Goal: Task Accomplishment & Management: Manage account settings

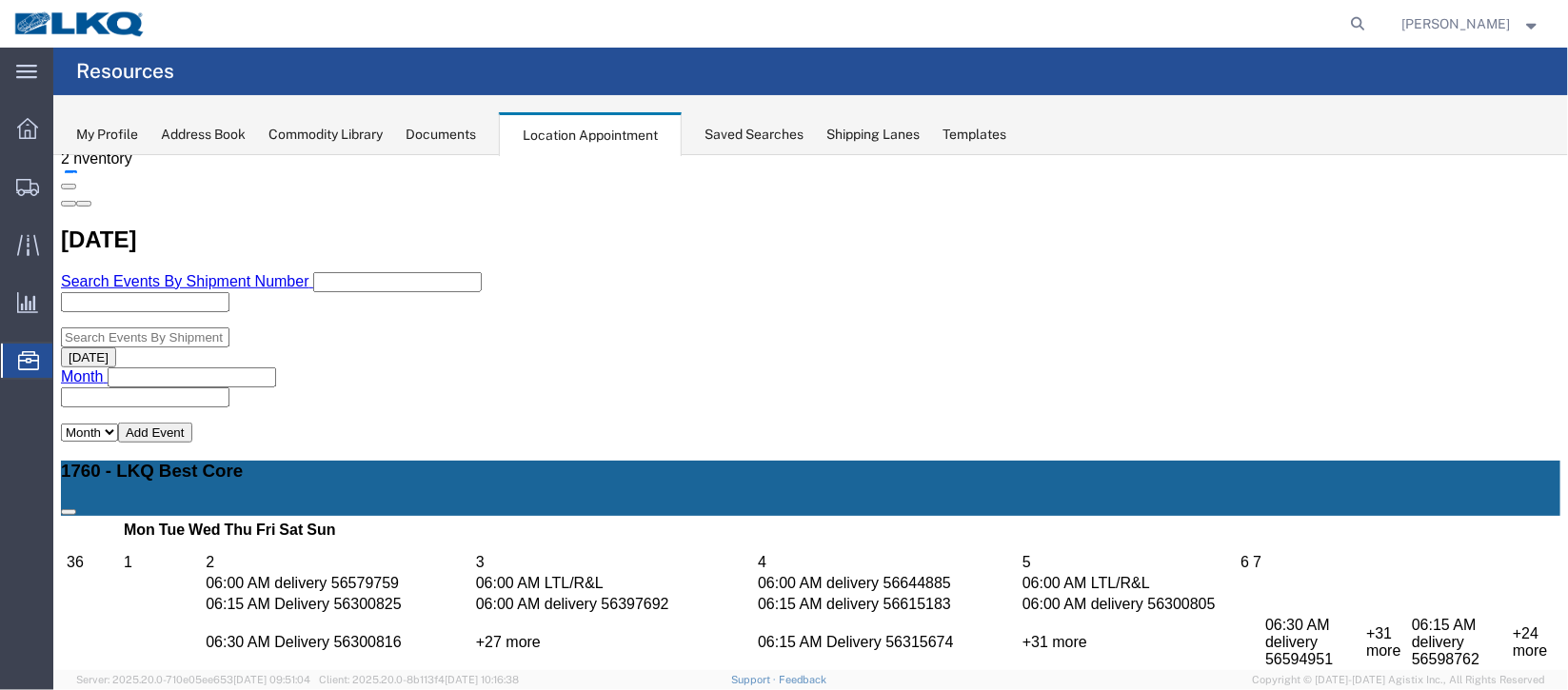
scroll to position [448, 0]
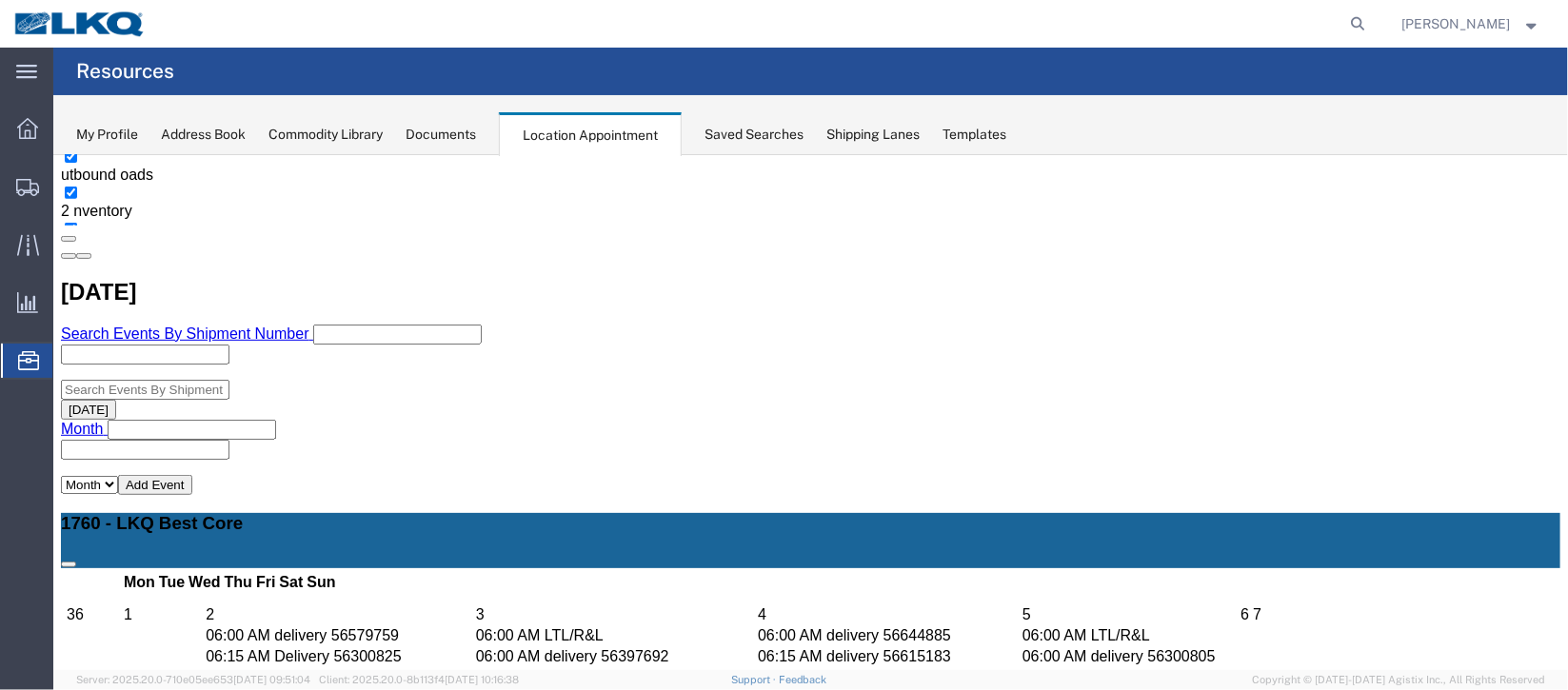
drag, startPoint x: 632, startPoint y: 303, endPoint x: 636, endPoint y: 315, distance: 12.6
select select "100"
select select "1"
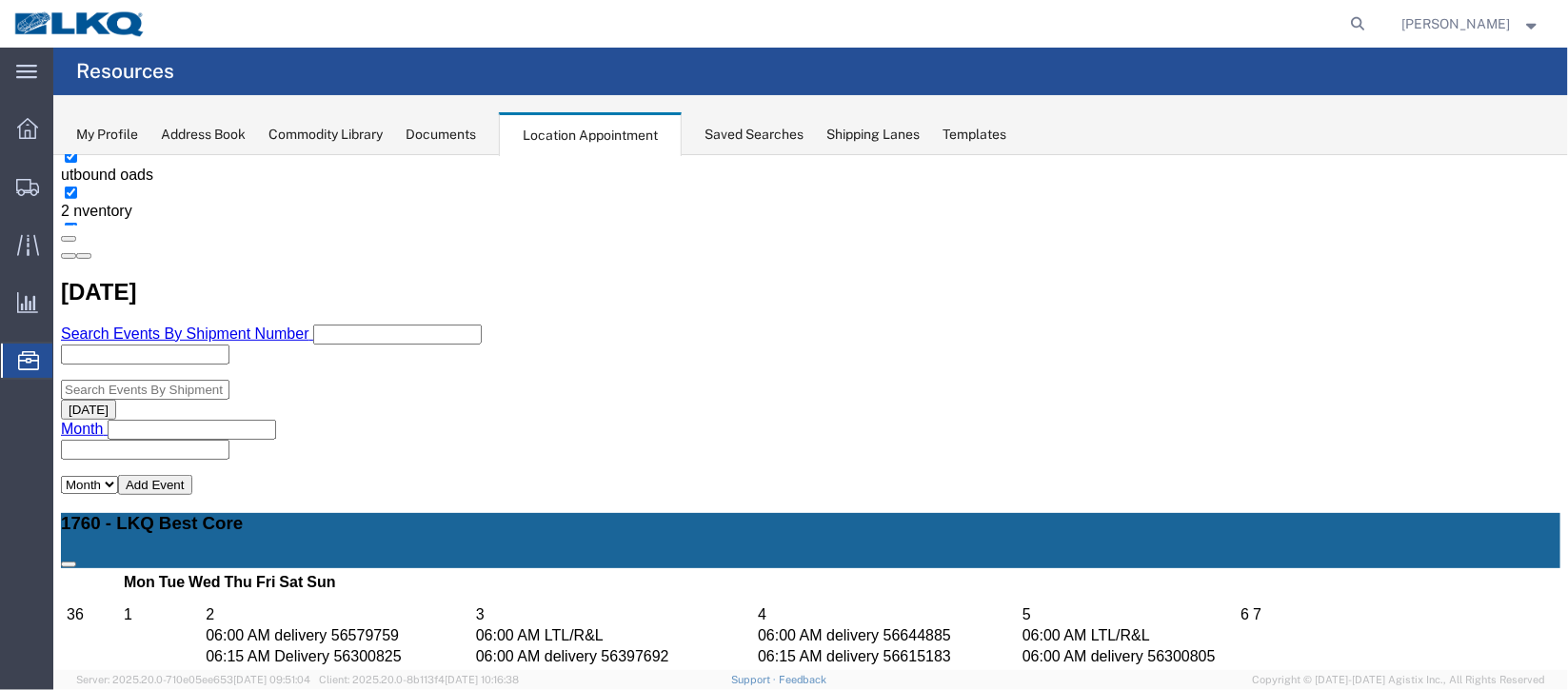
select select
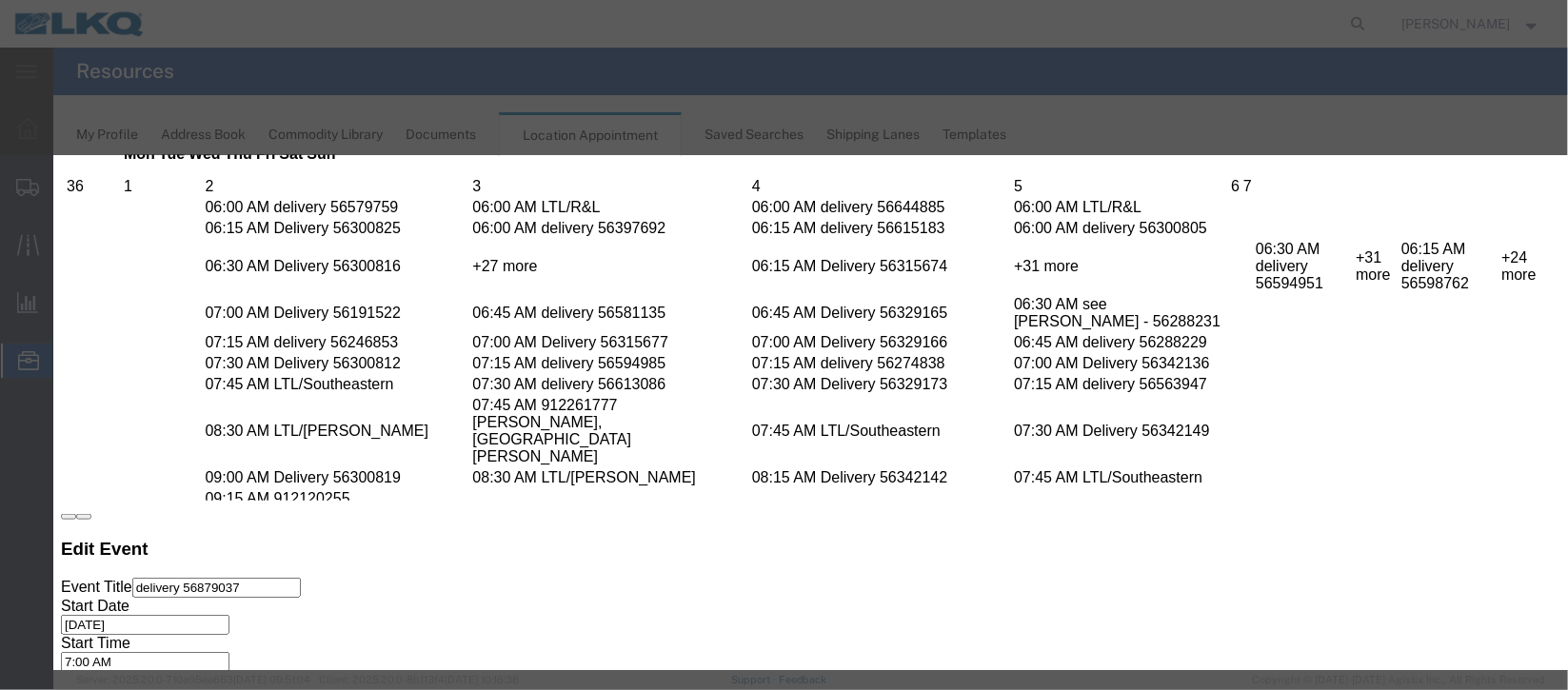
scroll to position [242, 0]
type input "m"
select select "100"
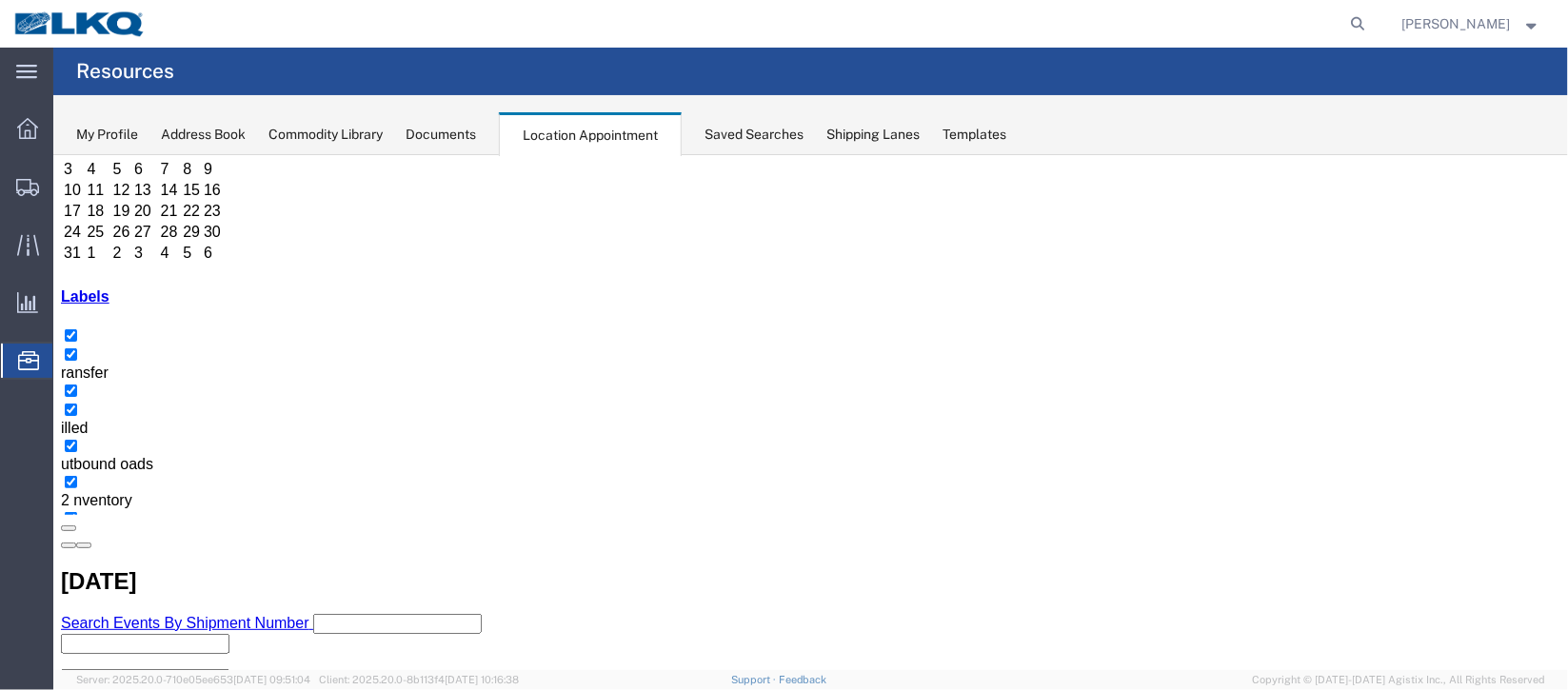
scroll to position [162, 0]
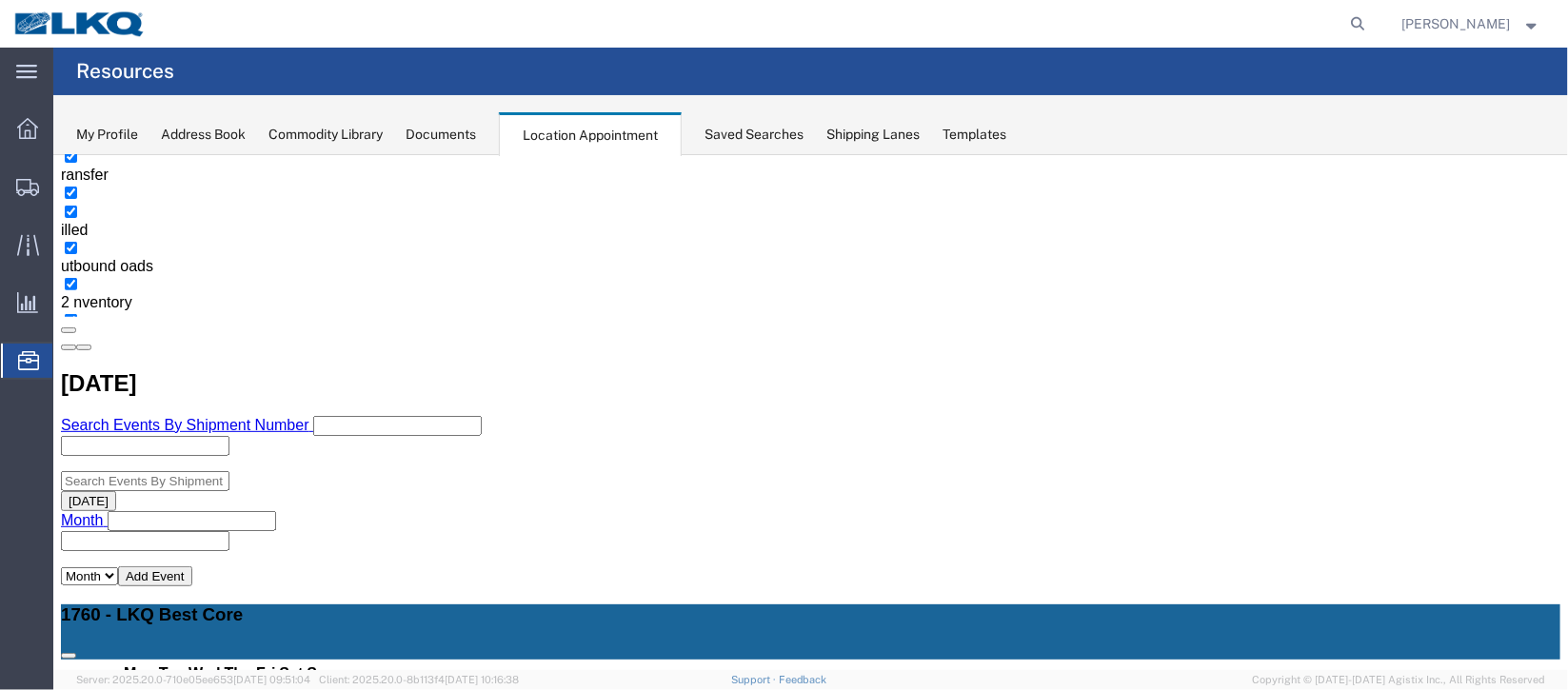
scroll to position [590, 0]
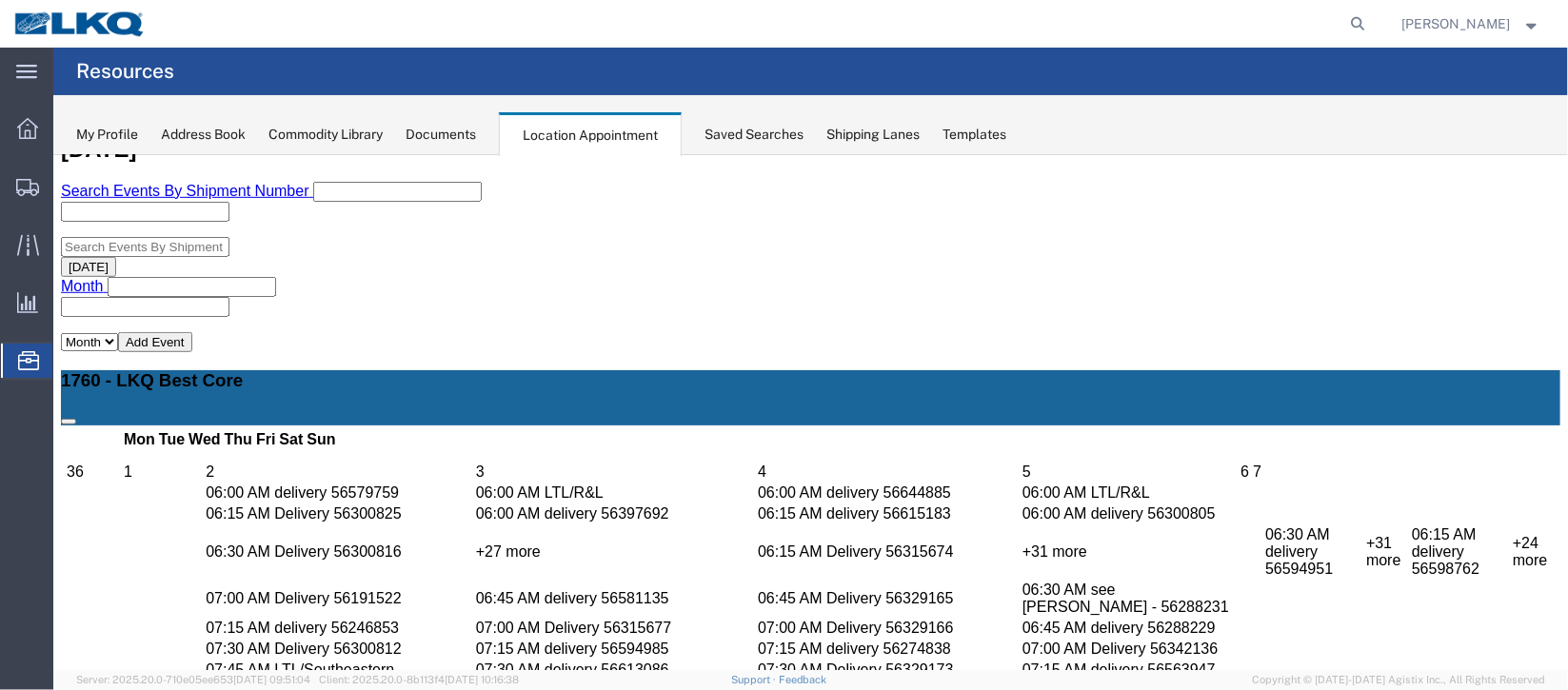
select select "100"
select select "1"
select select
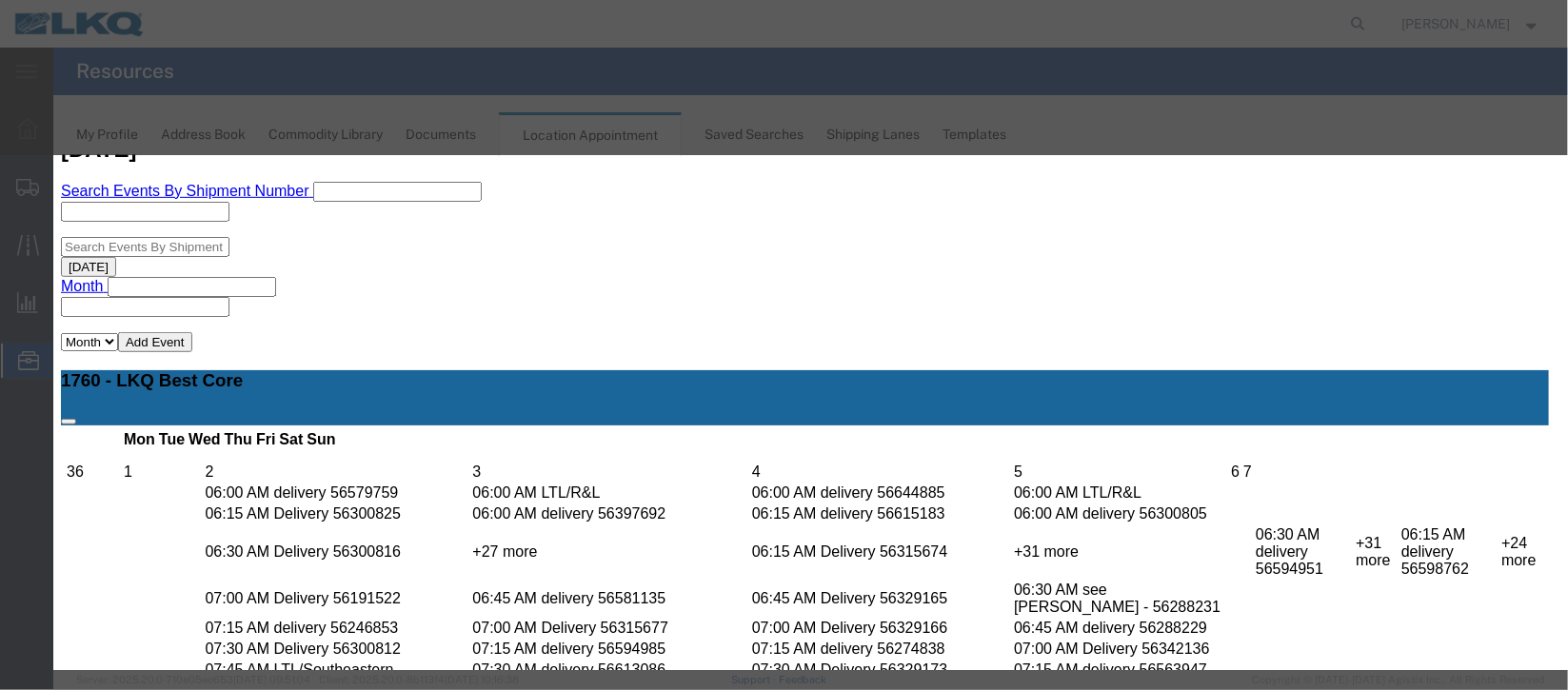
scroll to position [242, 0]
type input "de"
select select "40"
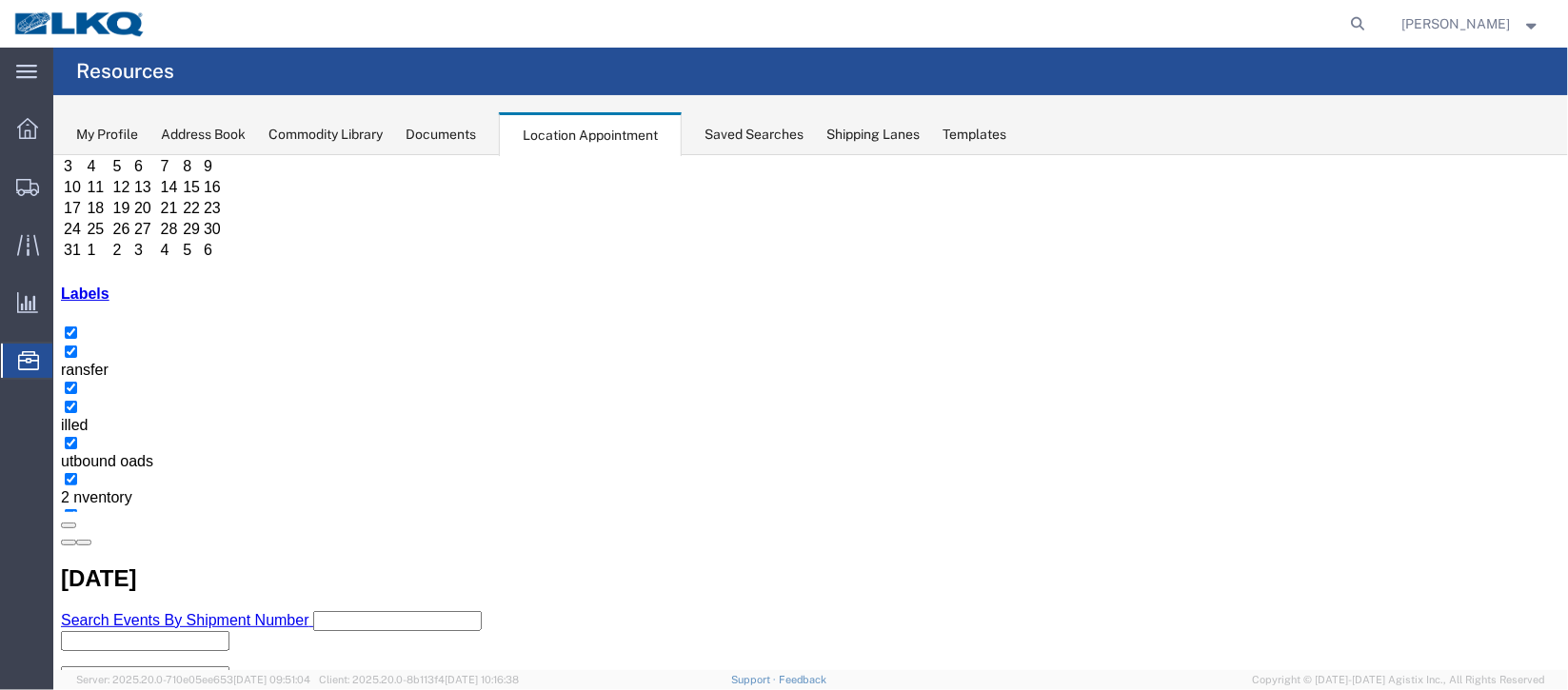
scroll to position [162, 0]
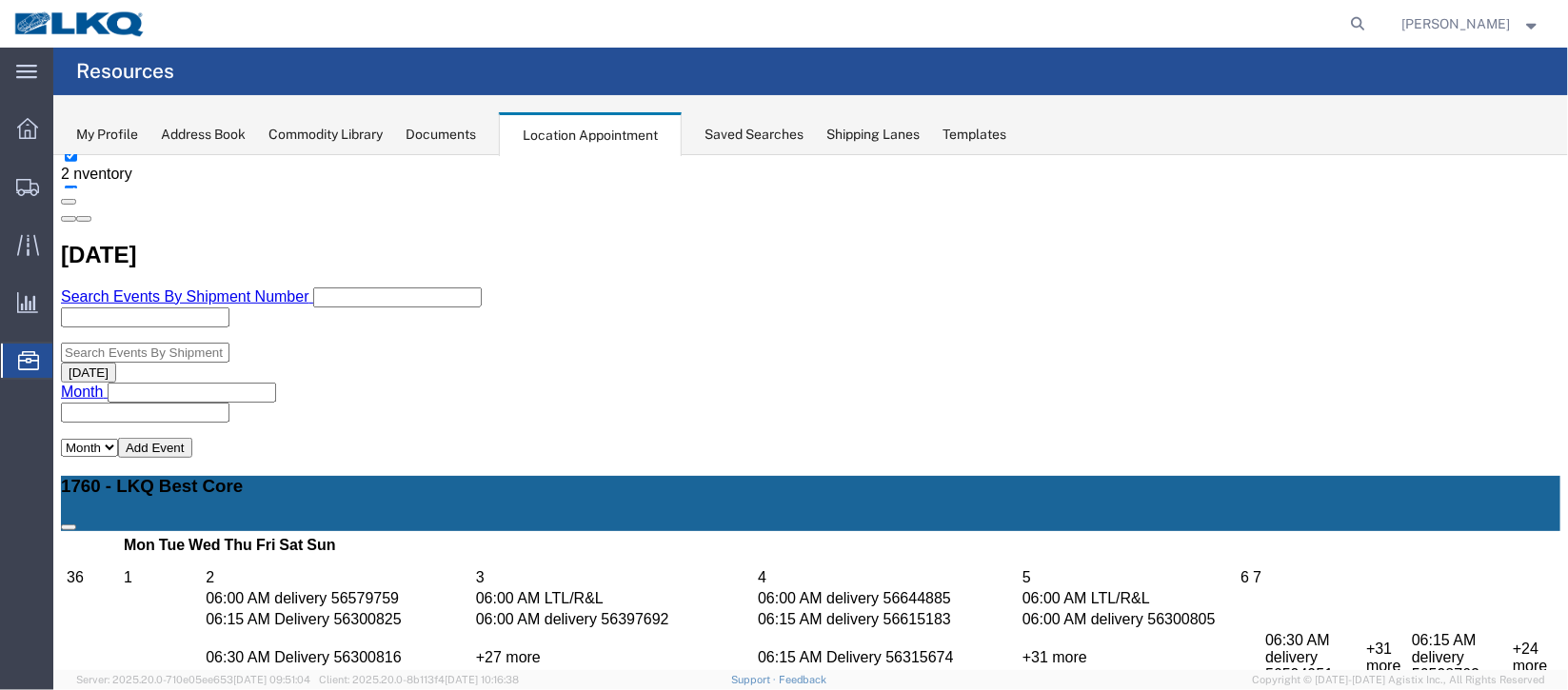
scroll to position [448, 0]
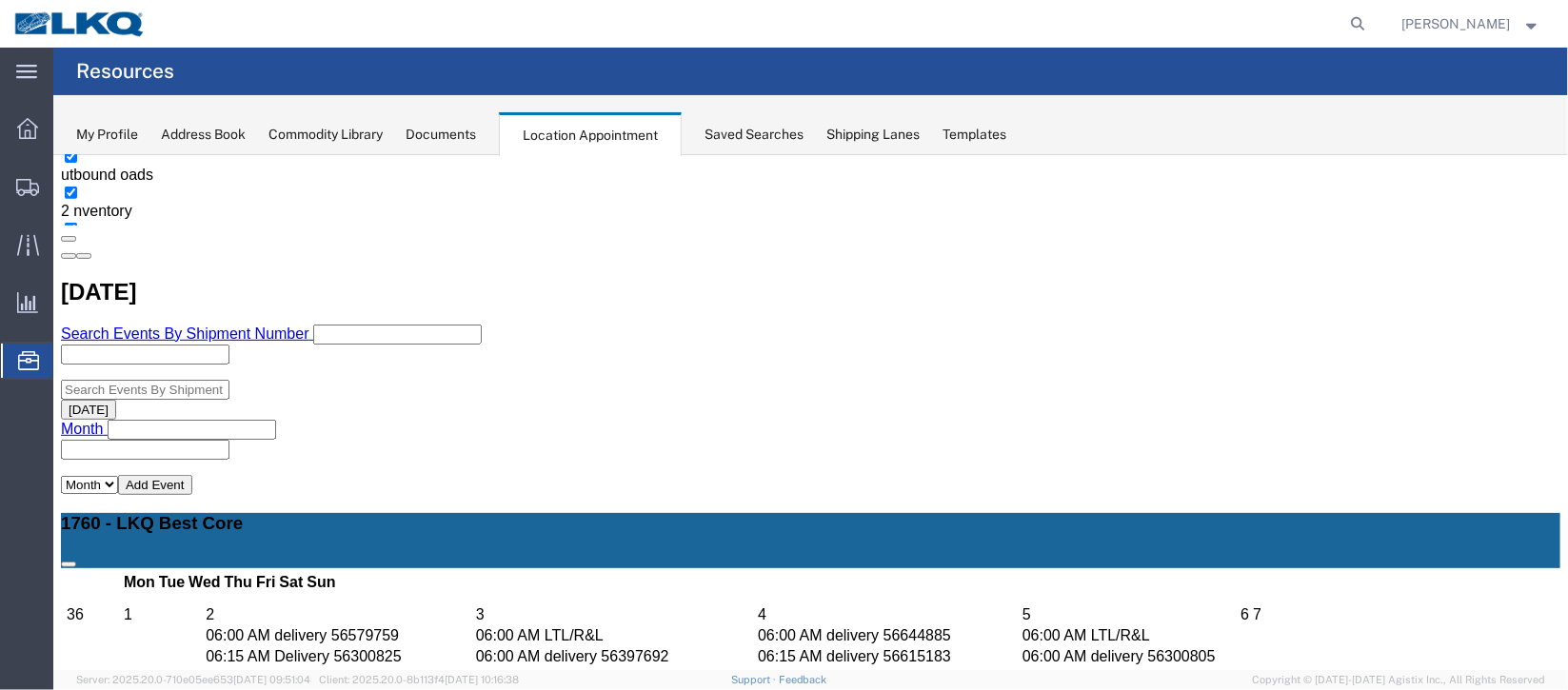
select select "100"
select select "1"
select select
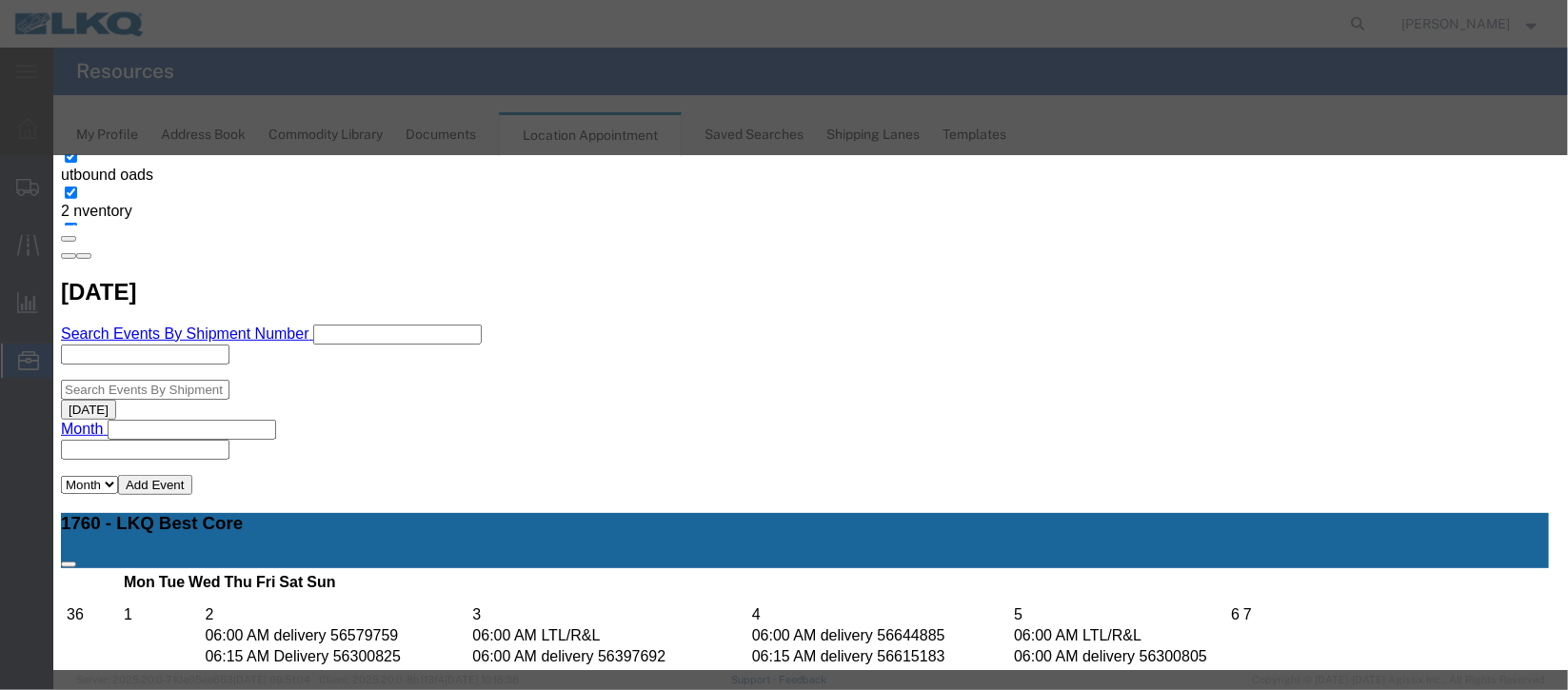
scroll to position [242, 0]
type input "de"
select select "40"
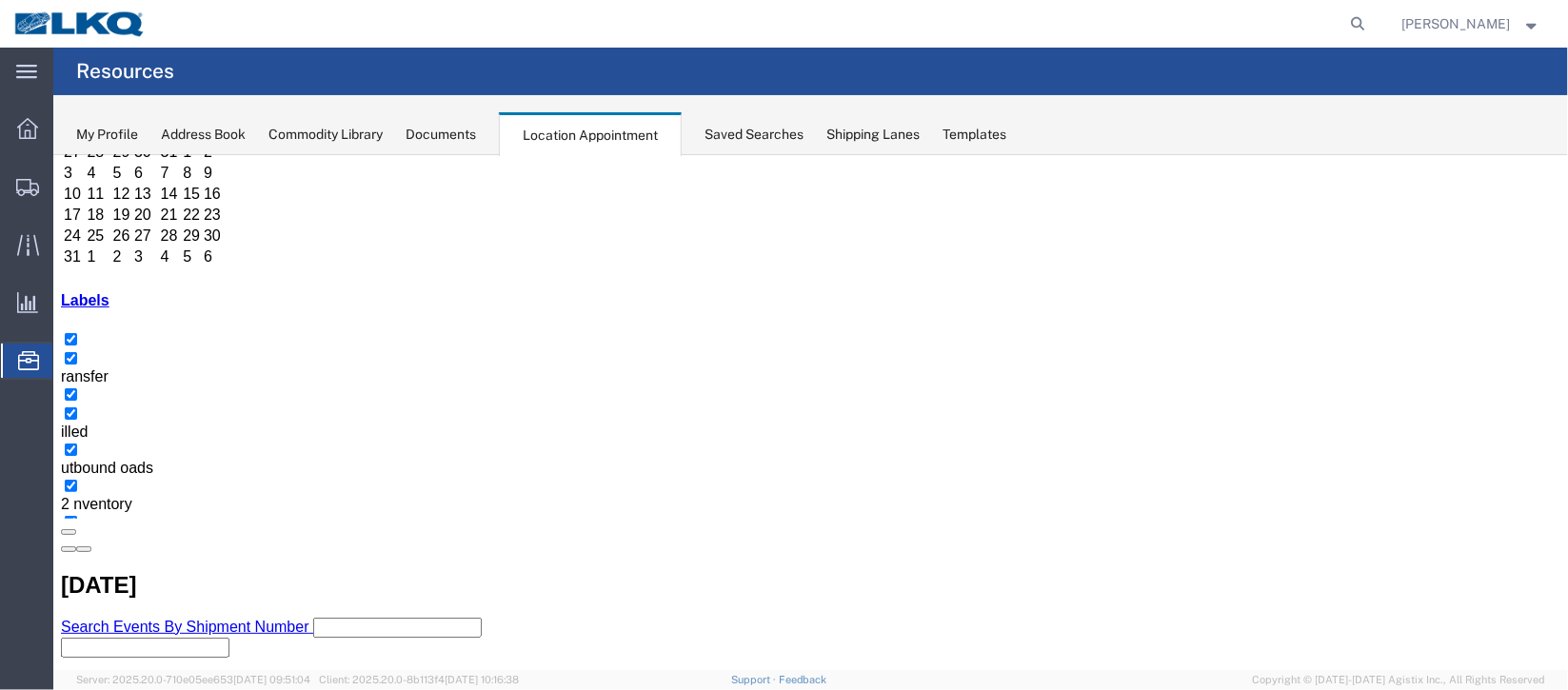
scroll to position [162, 0]
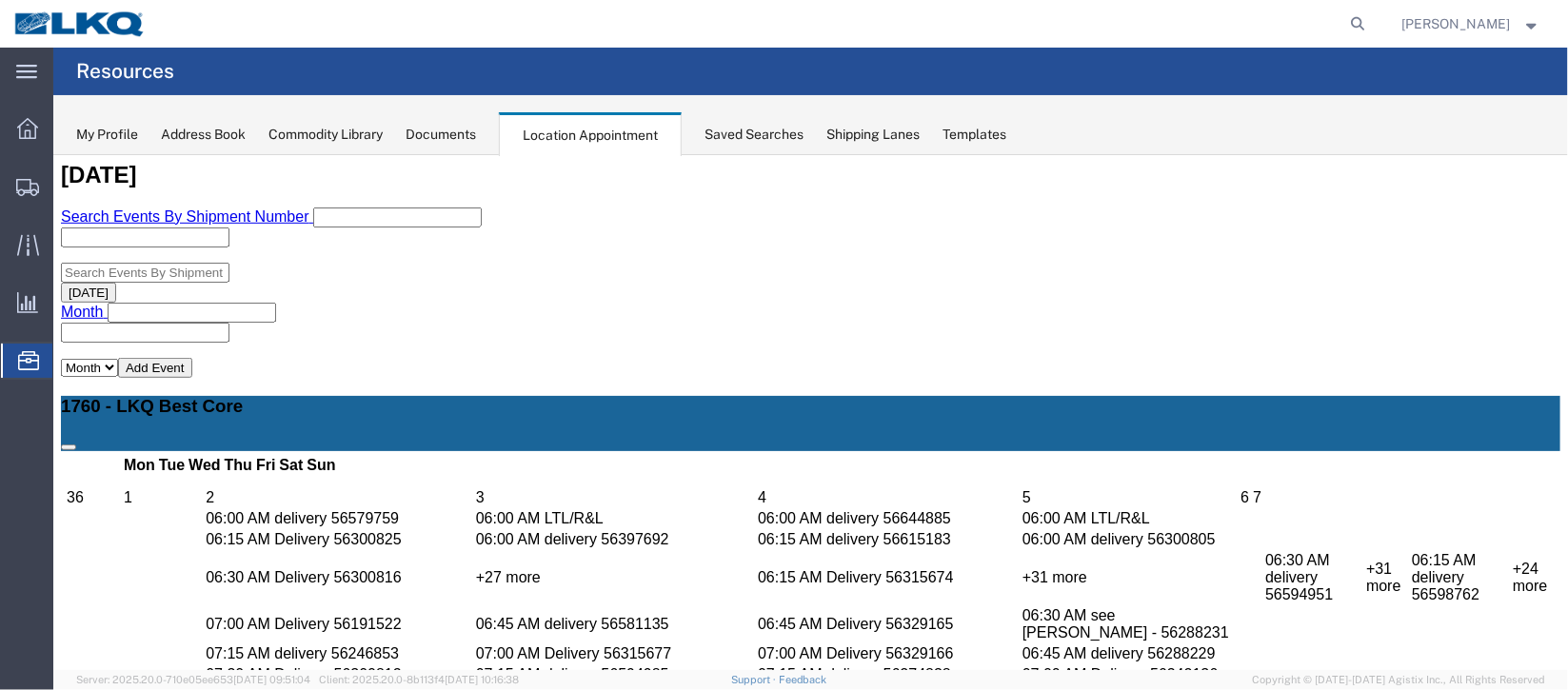
scroll to position [448, 0]
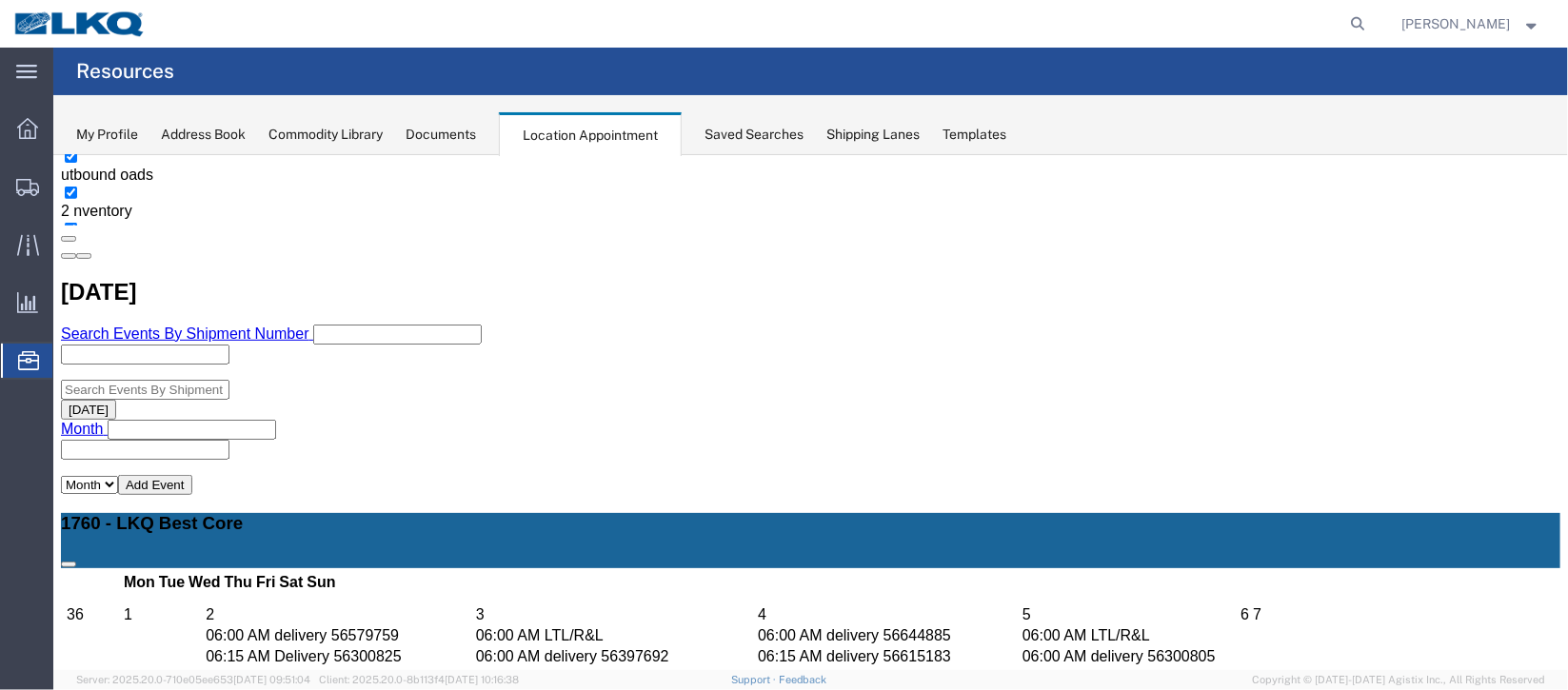
select select "100"
select select "1"
select select "40"
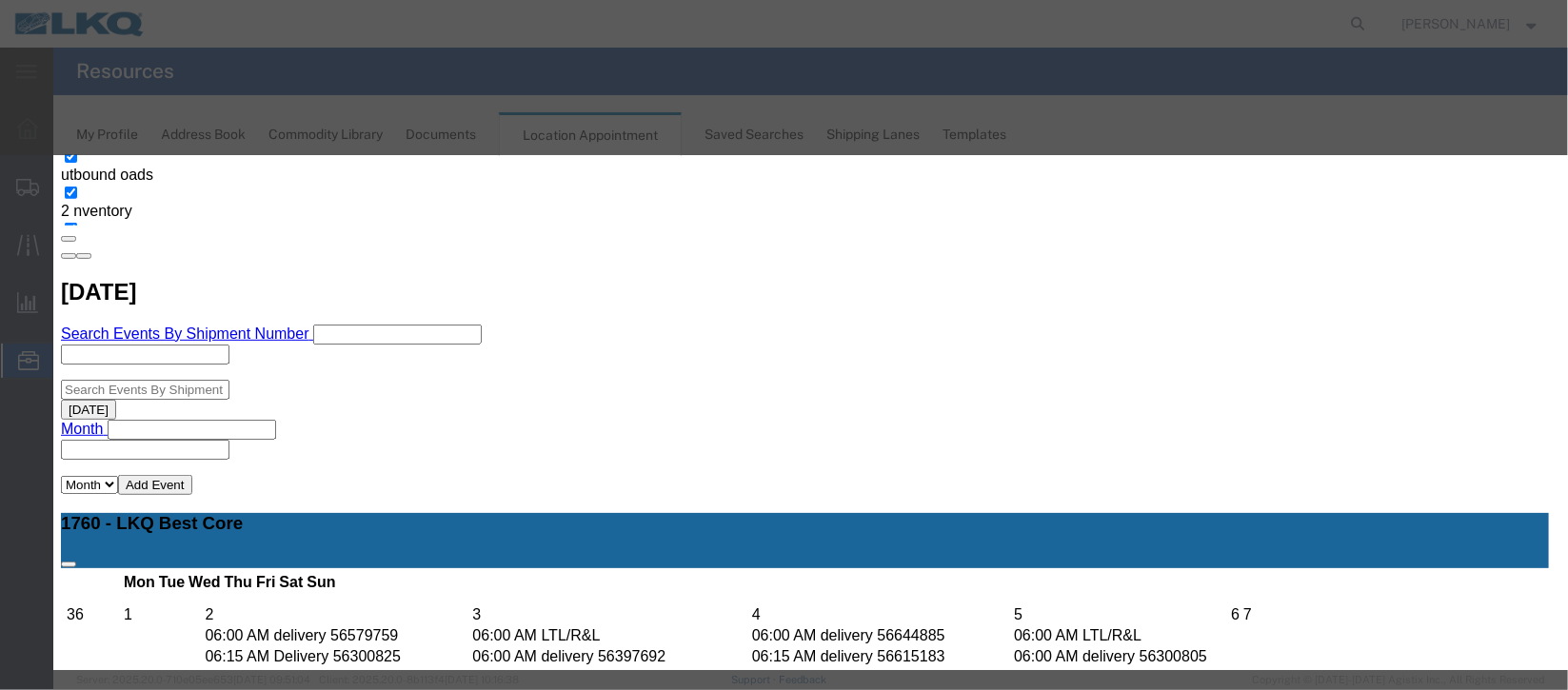
scroll to position [242, 0]
type input "la"
select select "160"
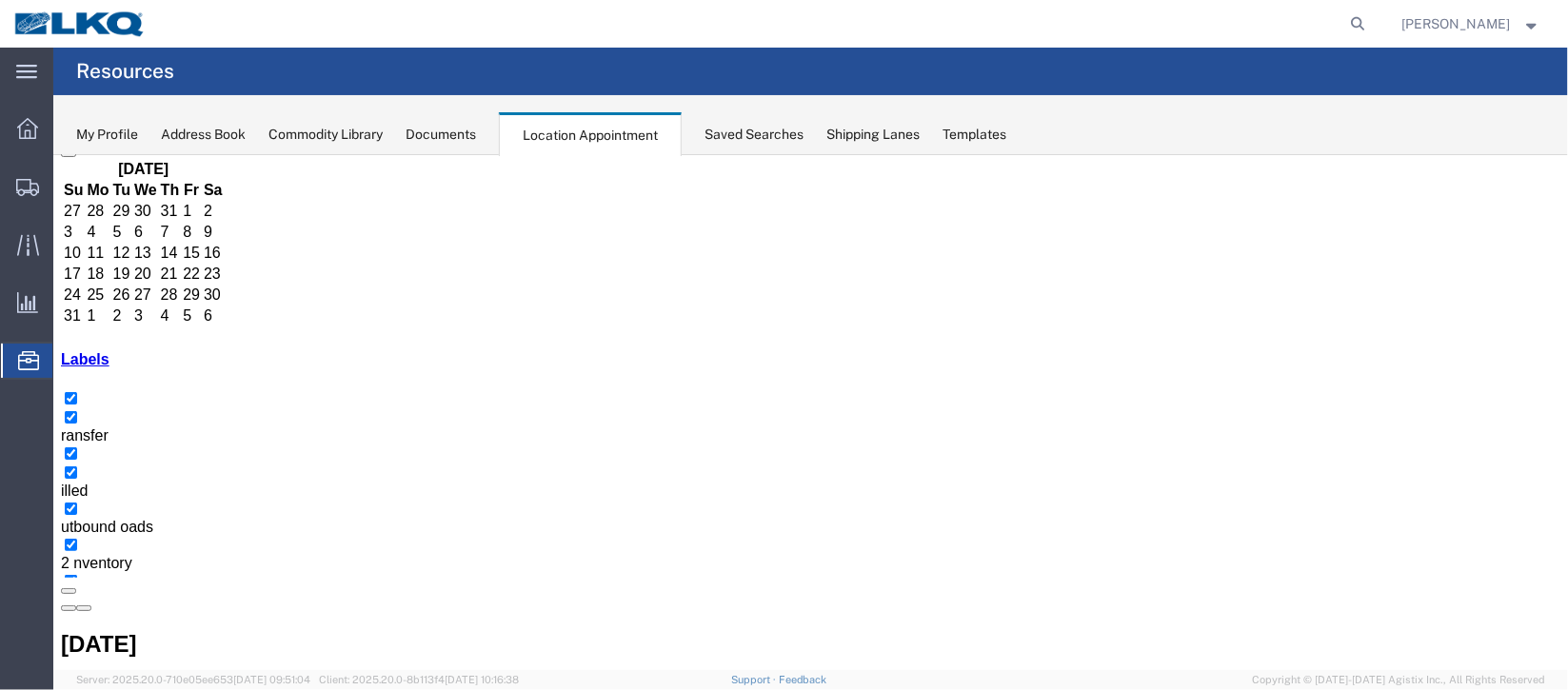
scroll to position [162, 0]
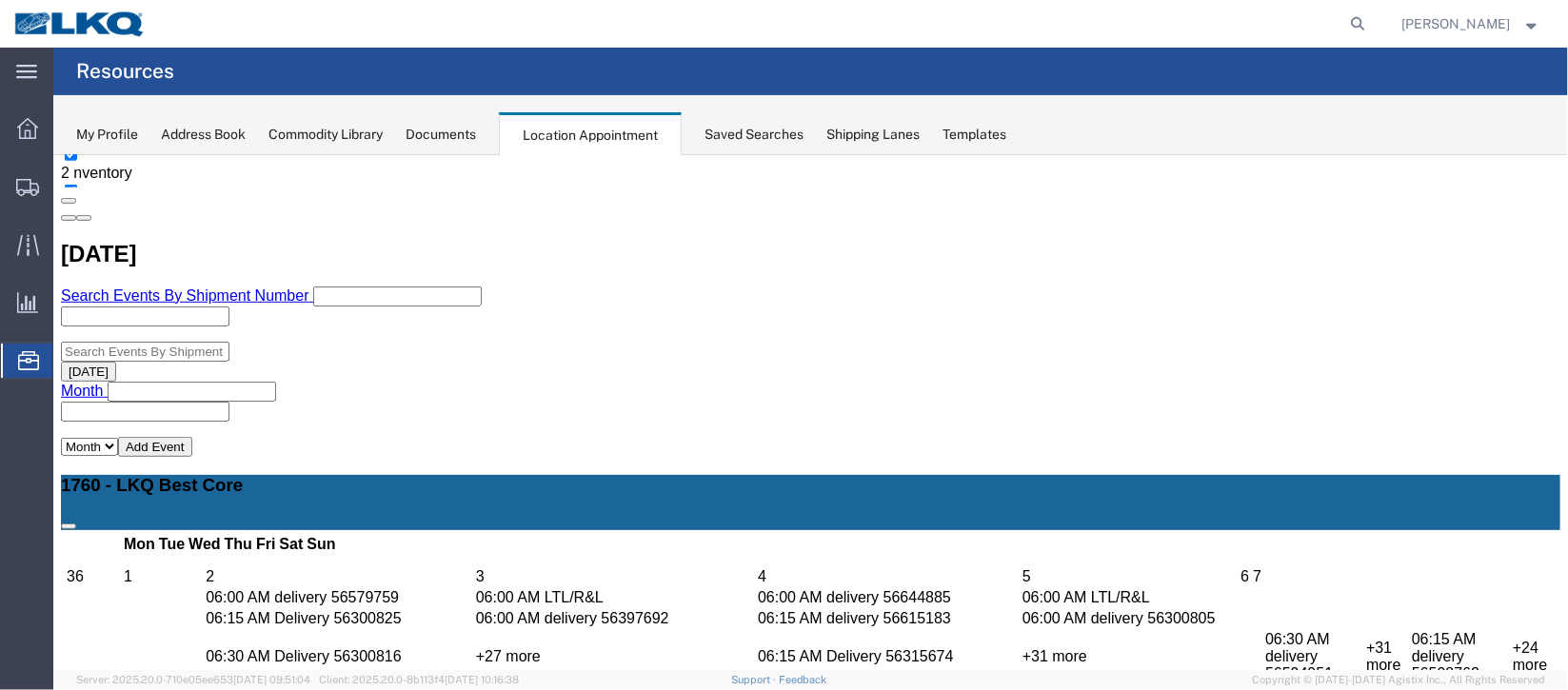
scroll to position [448, 0]
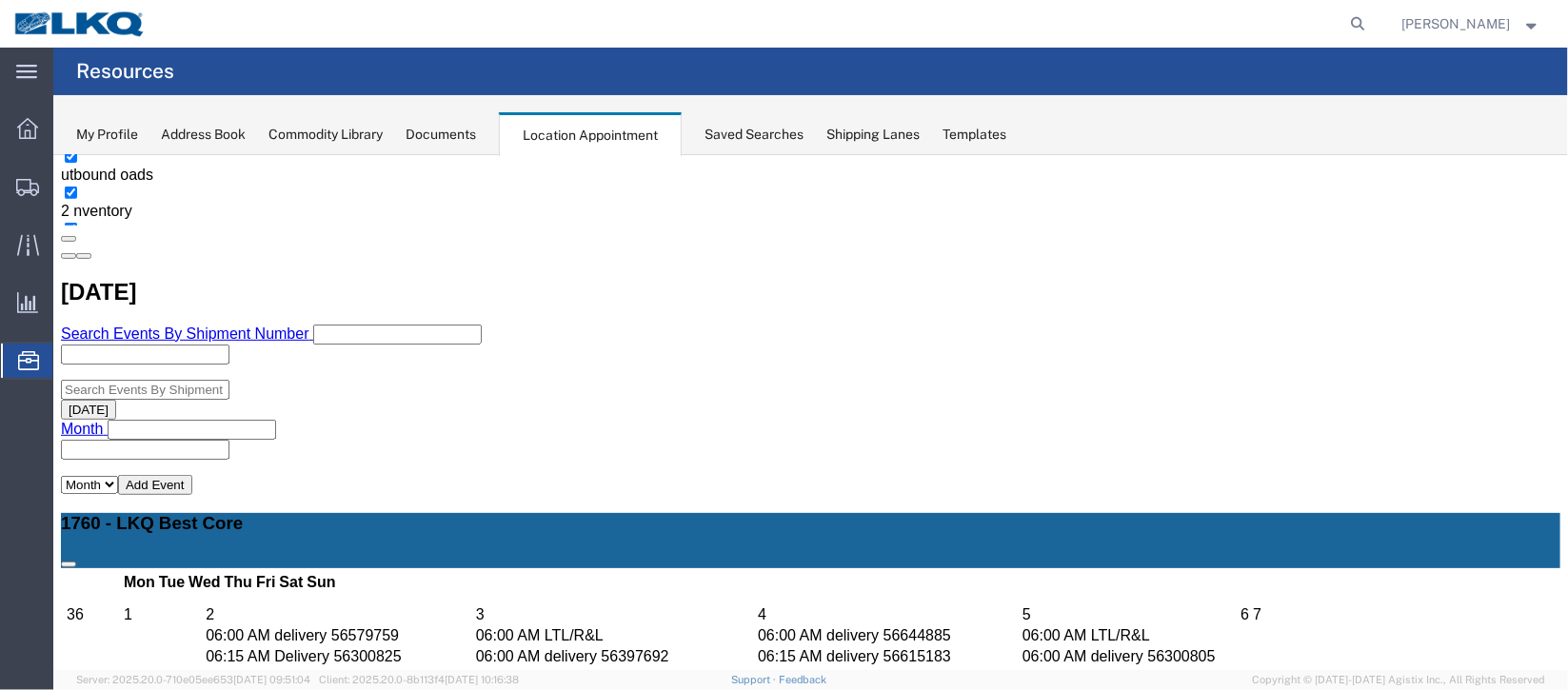
select select "100"
select select "1"
select select "160"
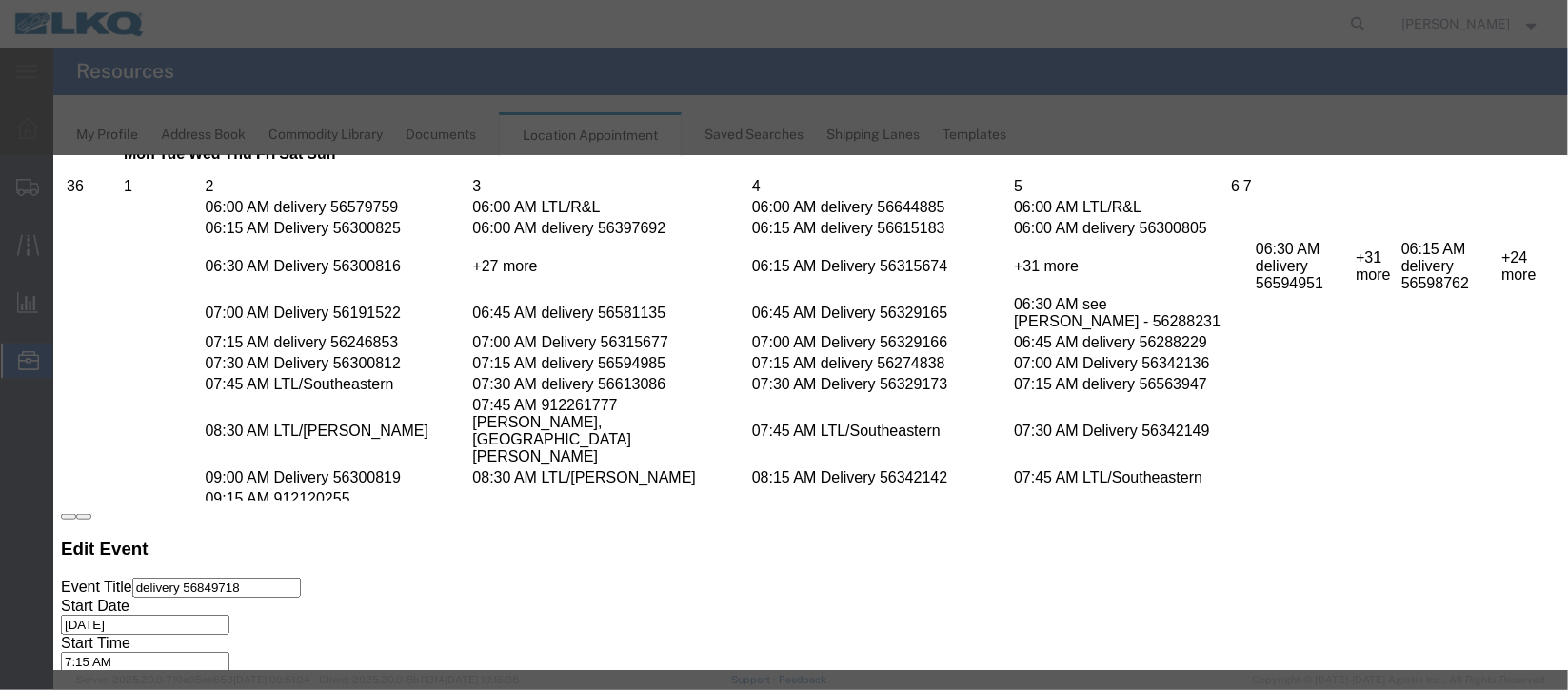
scroll to position [242, 0]
type input "de"
select select "40"
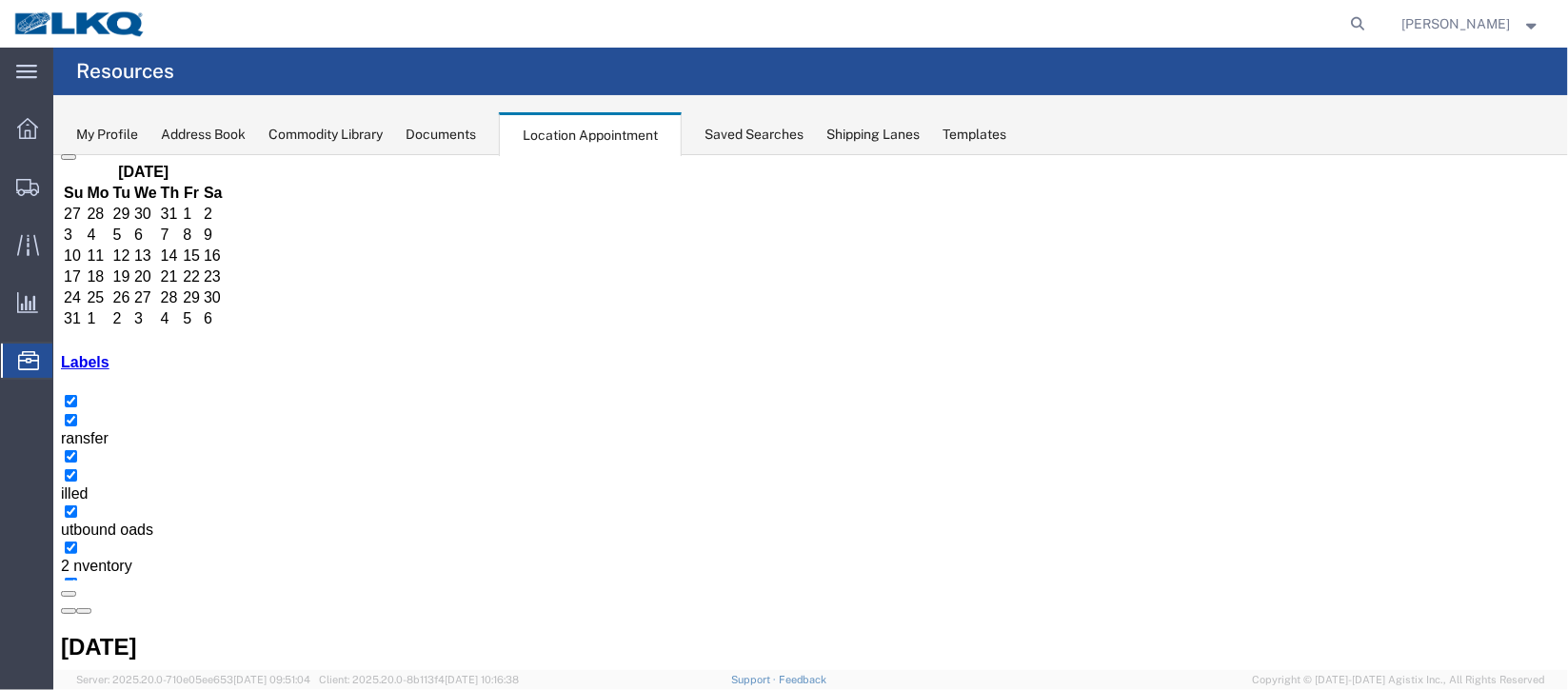
scroll to position [162, 0]
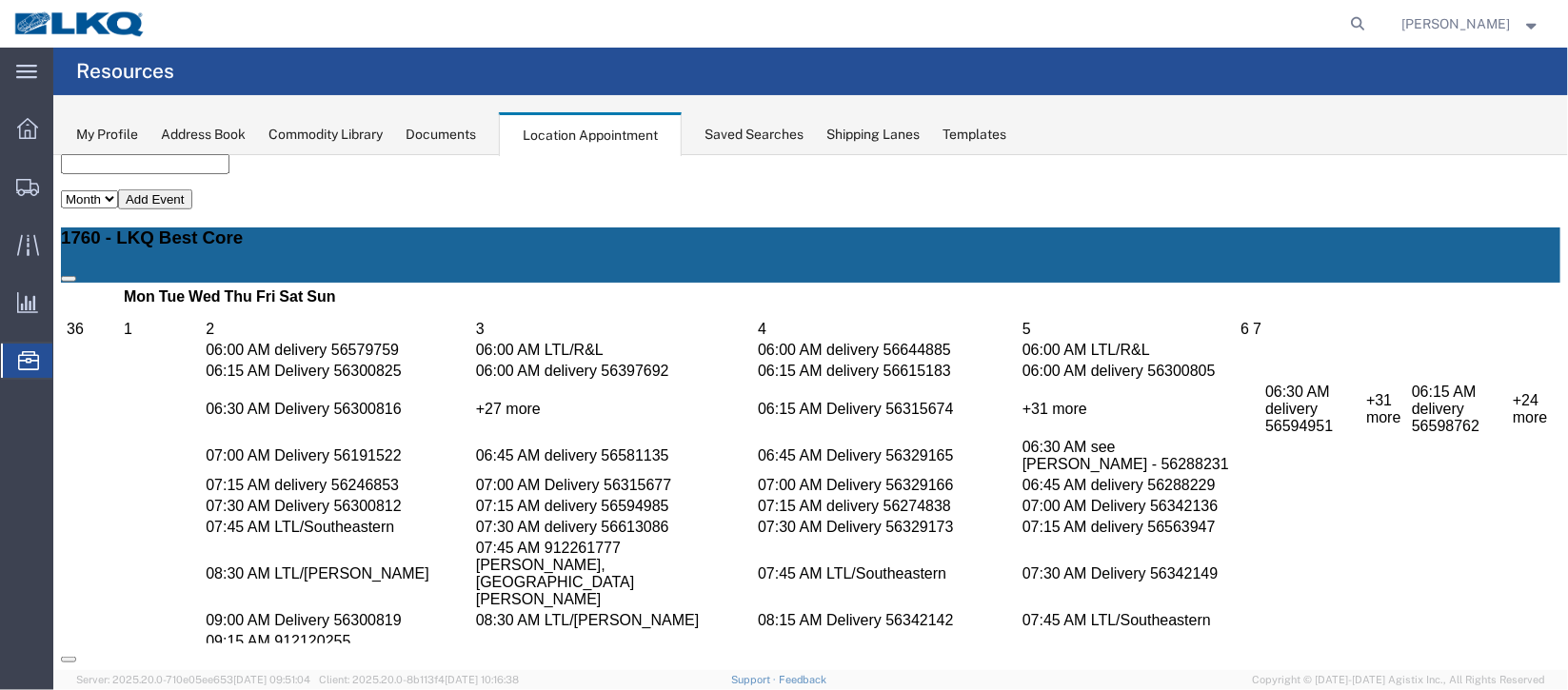
scroll to position [590, 0]
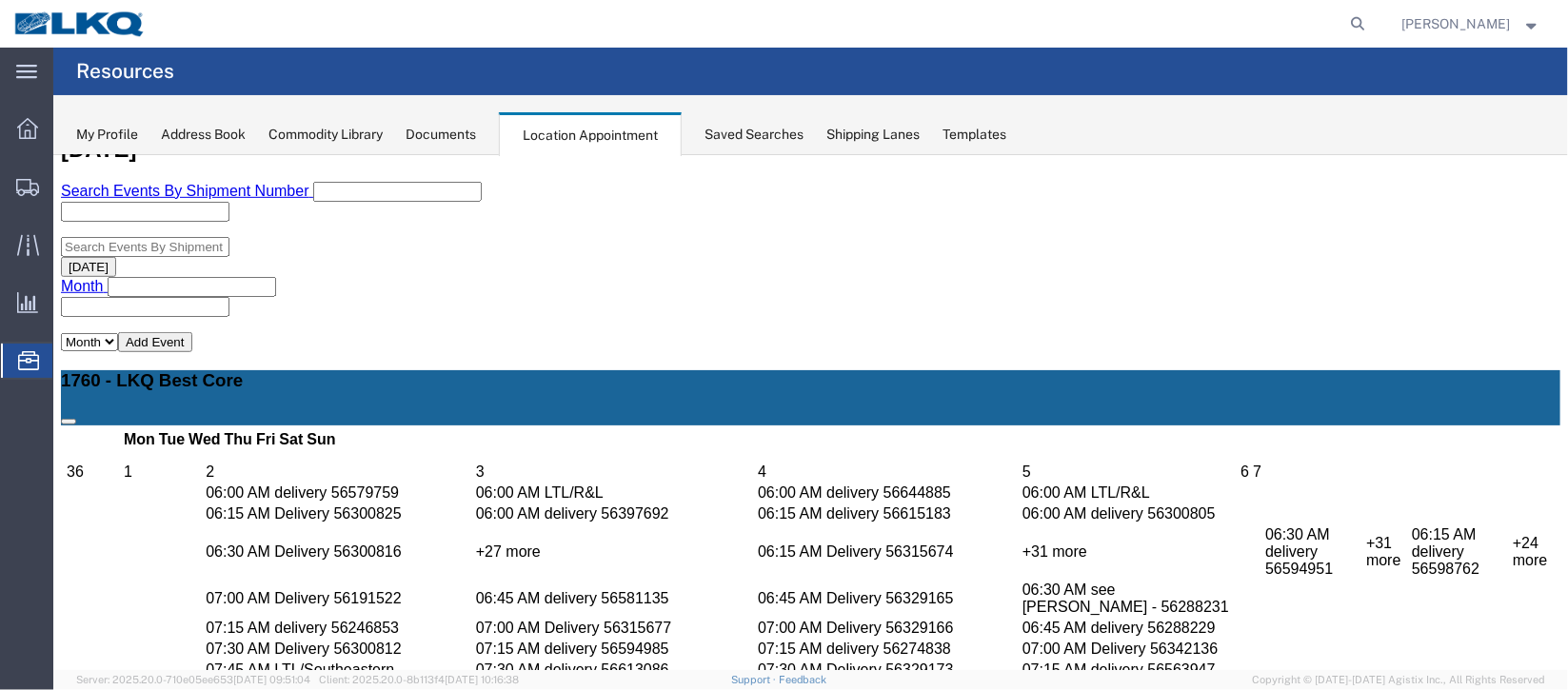
select select "100"
select select "1"
select select "100"
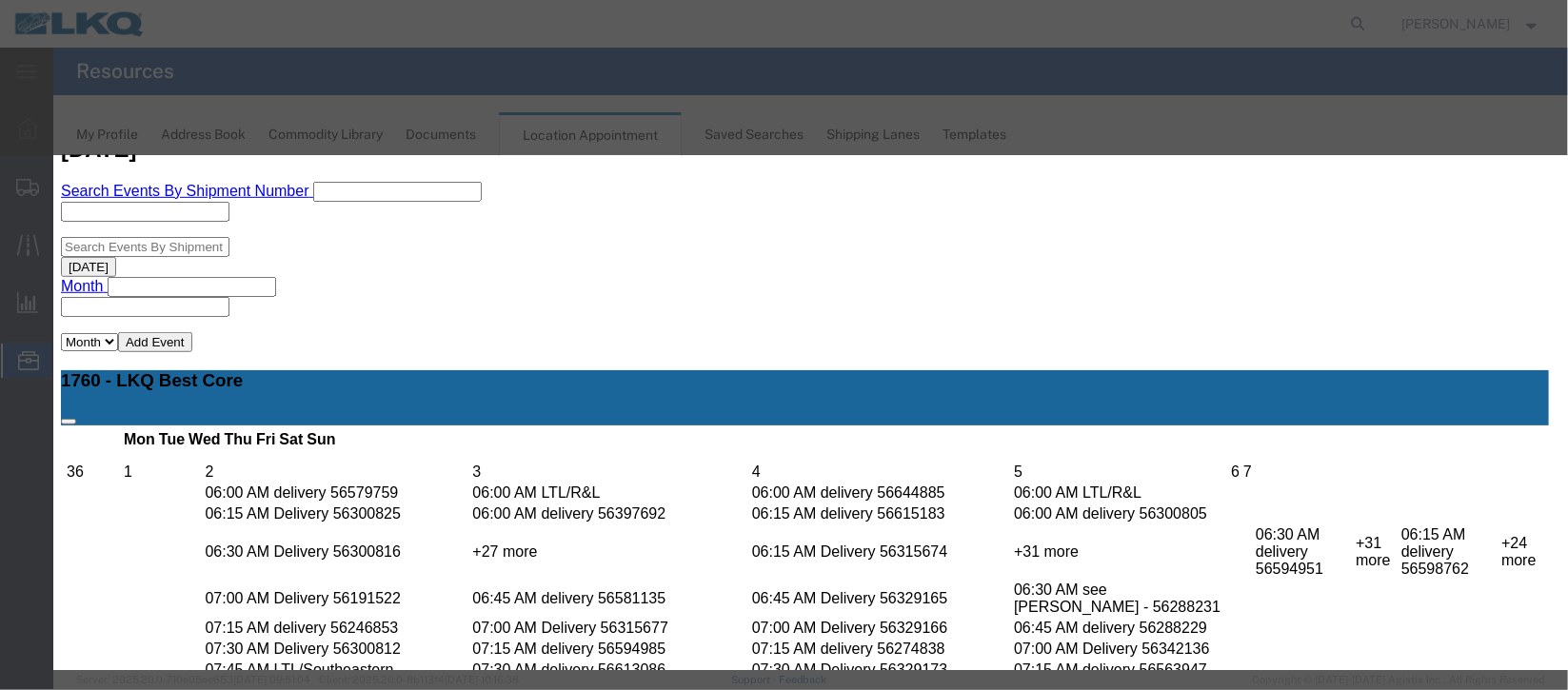
scroll to position [242, 0]
type input "la"
select select "160"
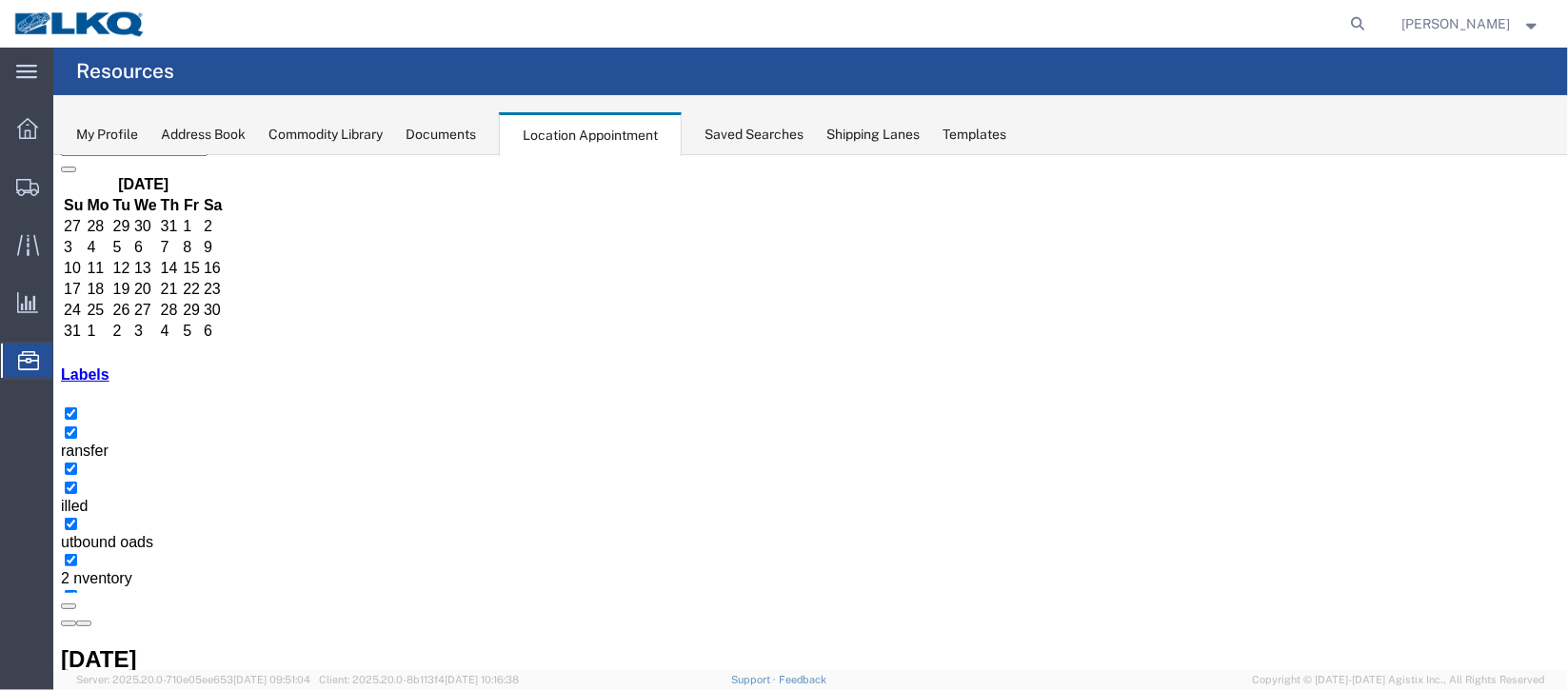
scroll to position [162, 0]
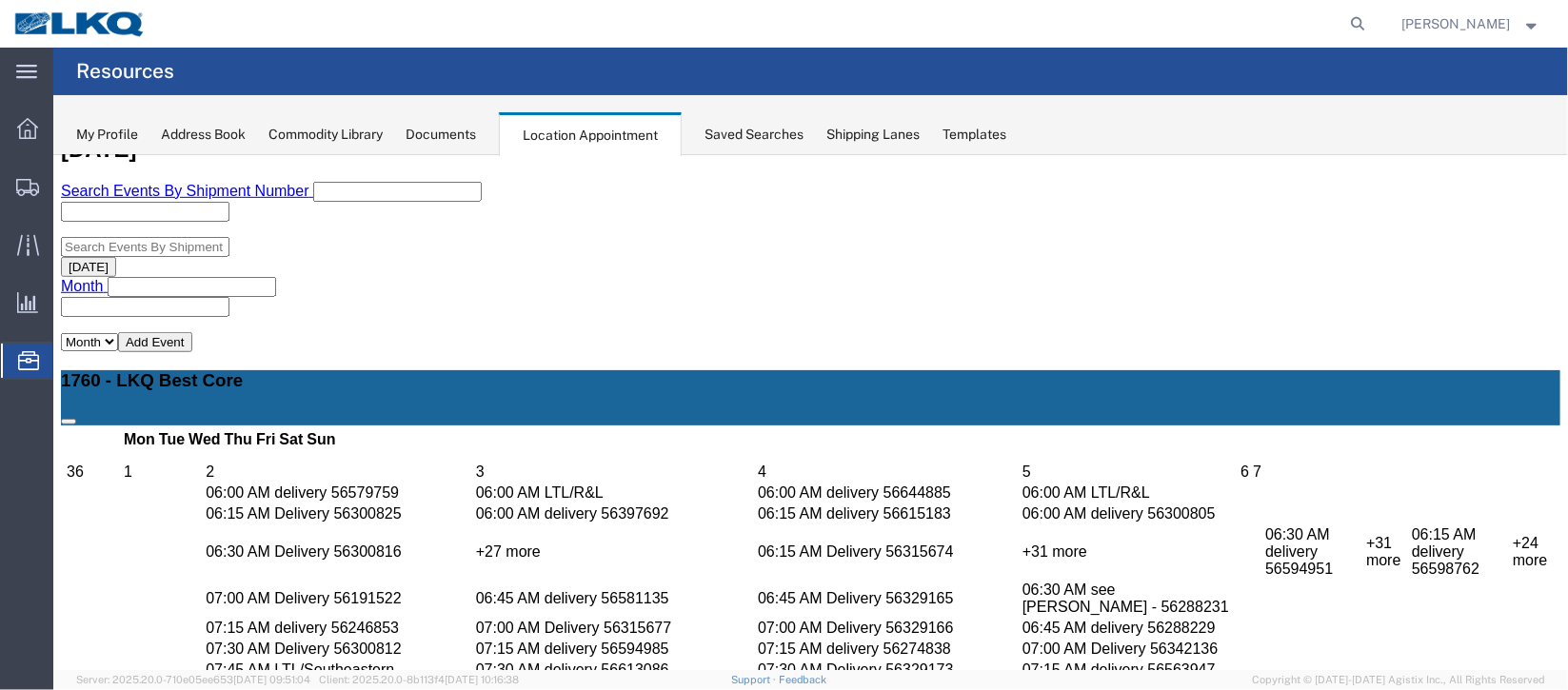
select select "100"
select select "1"
select select
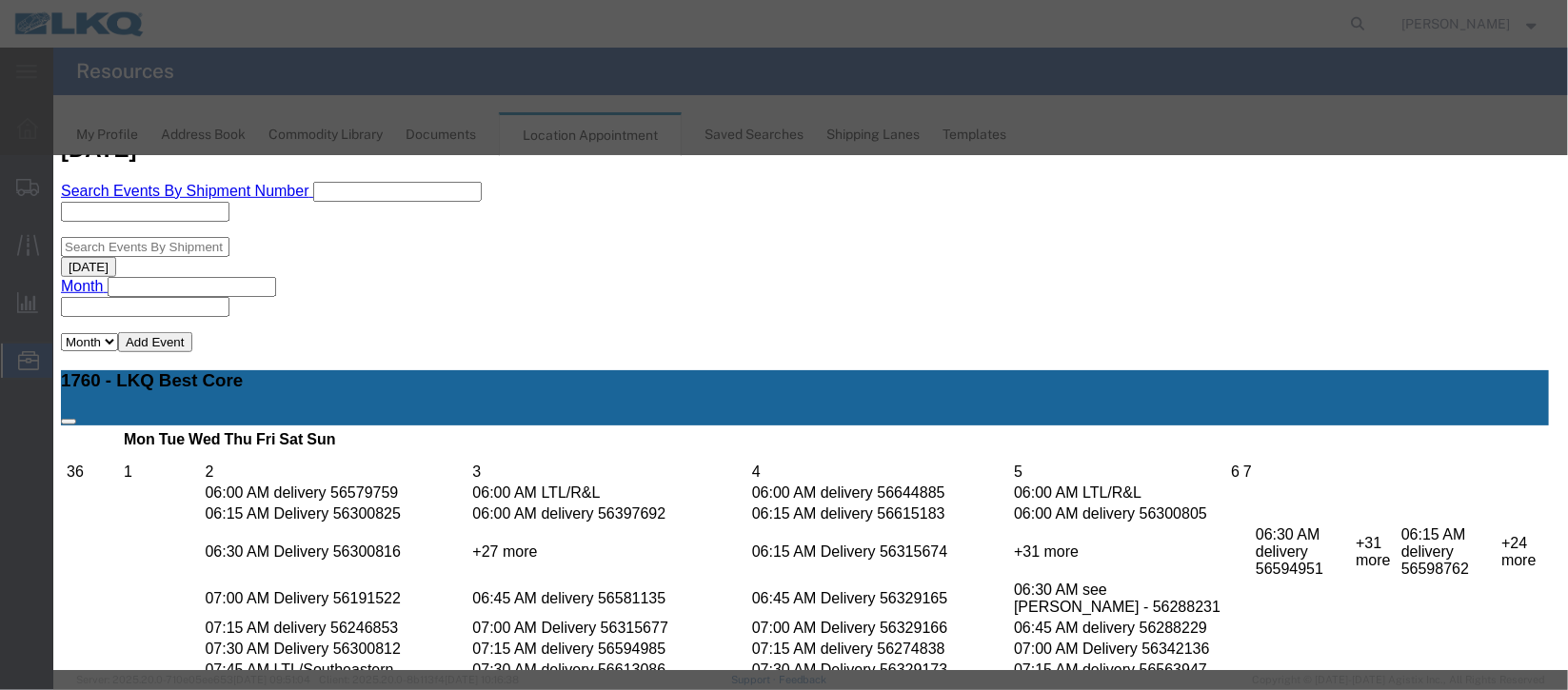
scroll to position [242, 0]
type input "de"
select select "40"
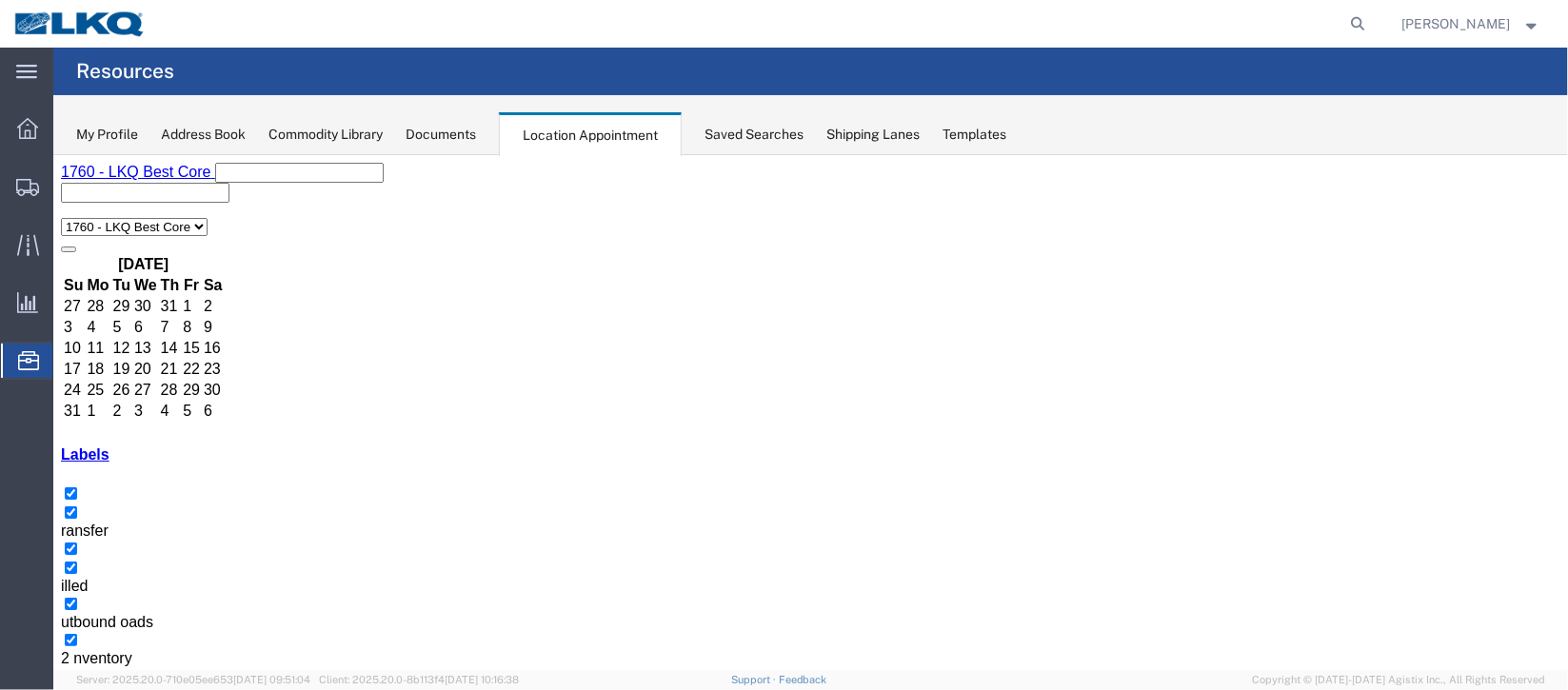
scroll to position [162, 0]
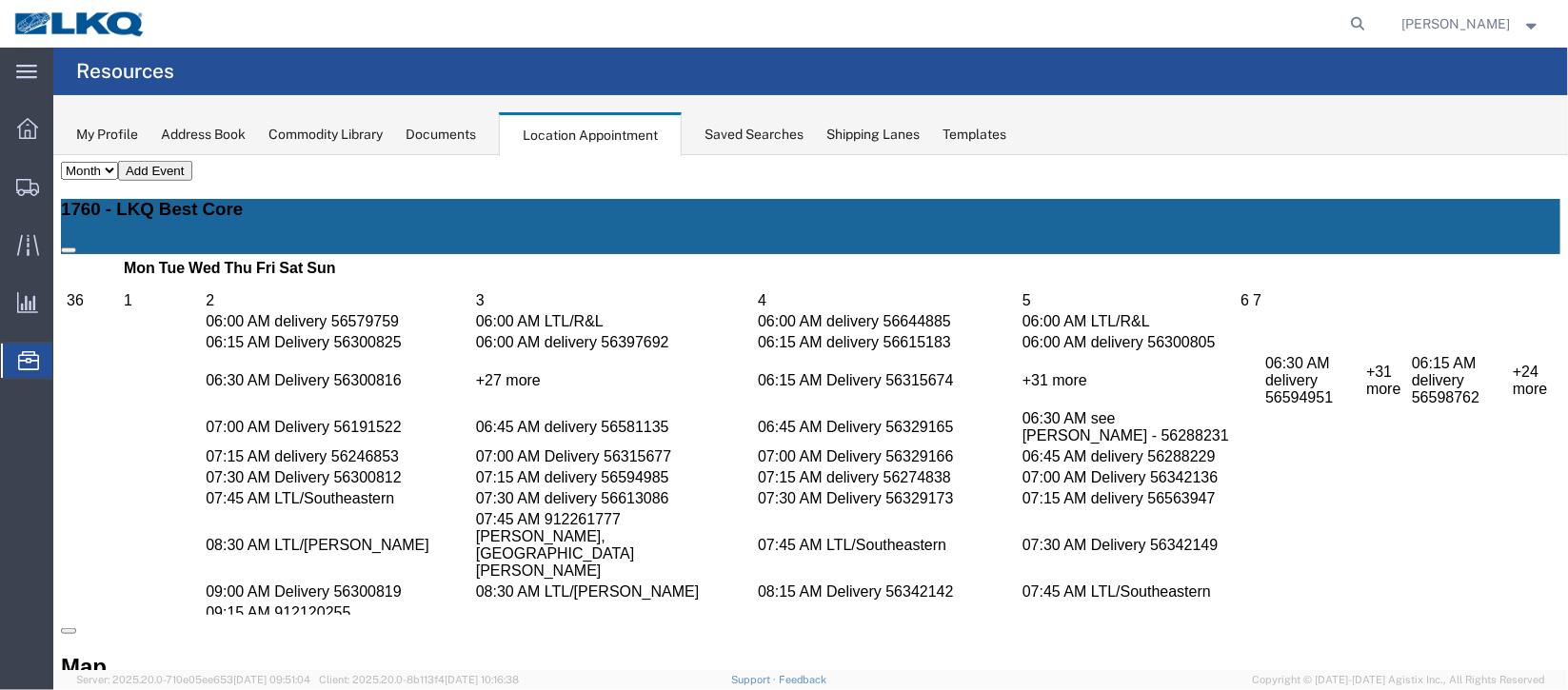
scroll to position [590, 0]
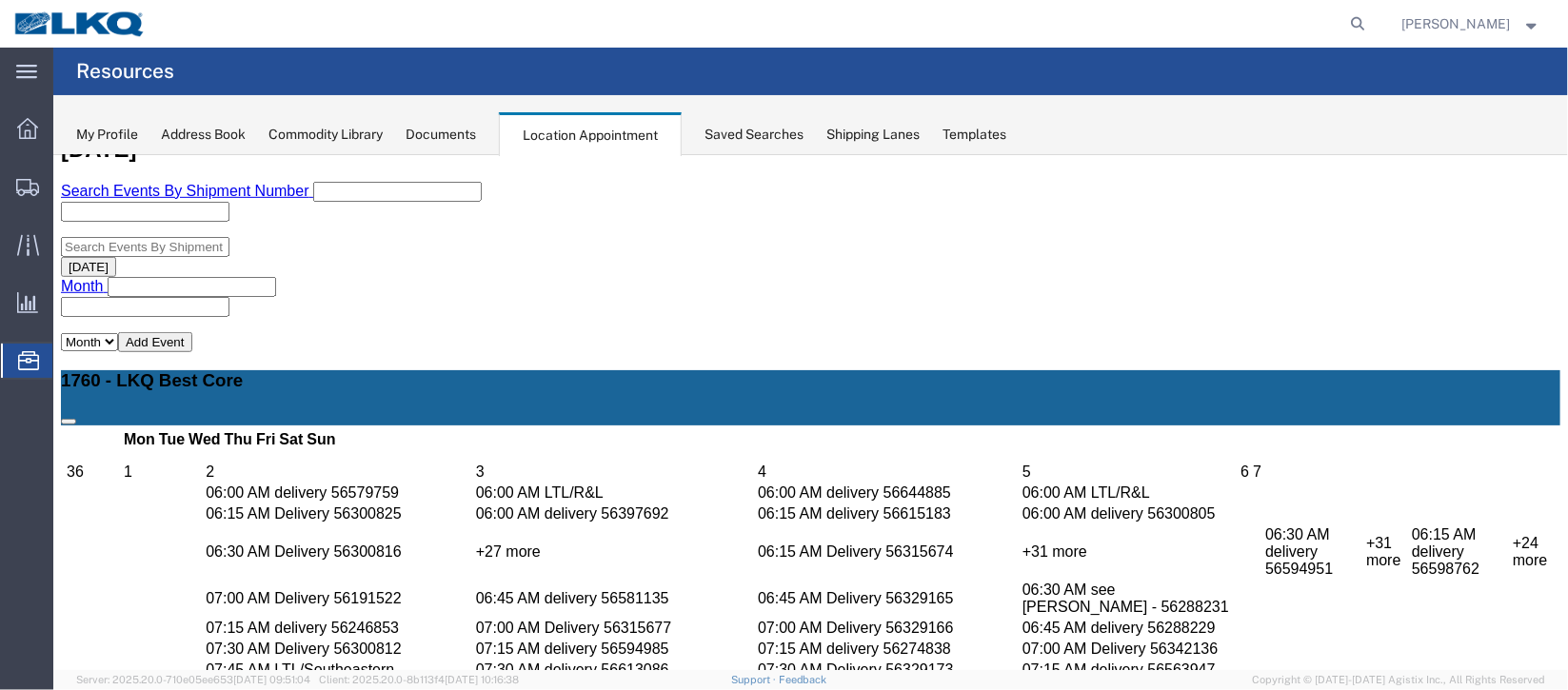
select select "1"
select select "24"
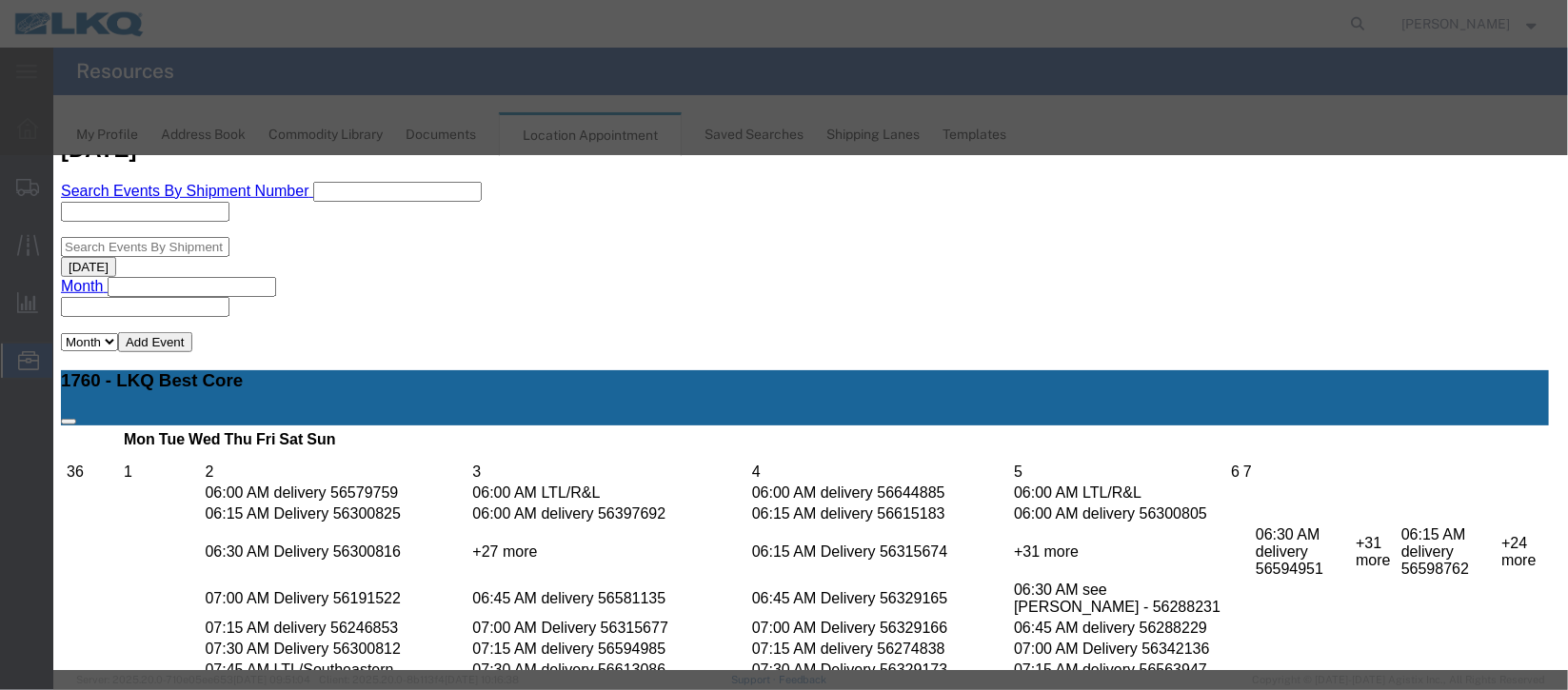
scroll to position [234, 0]
type input "de"
select select "40"
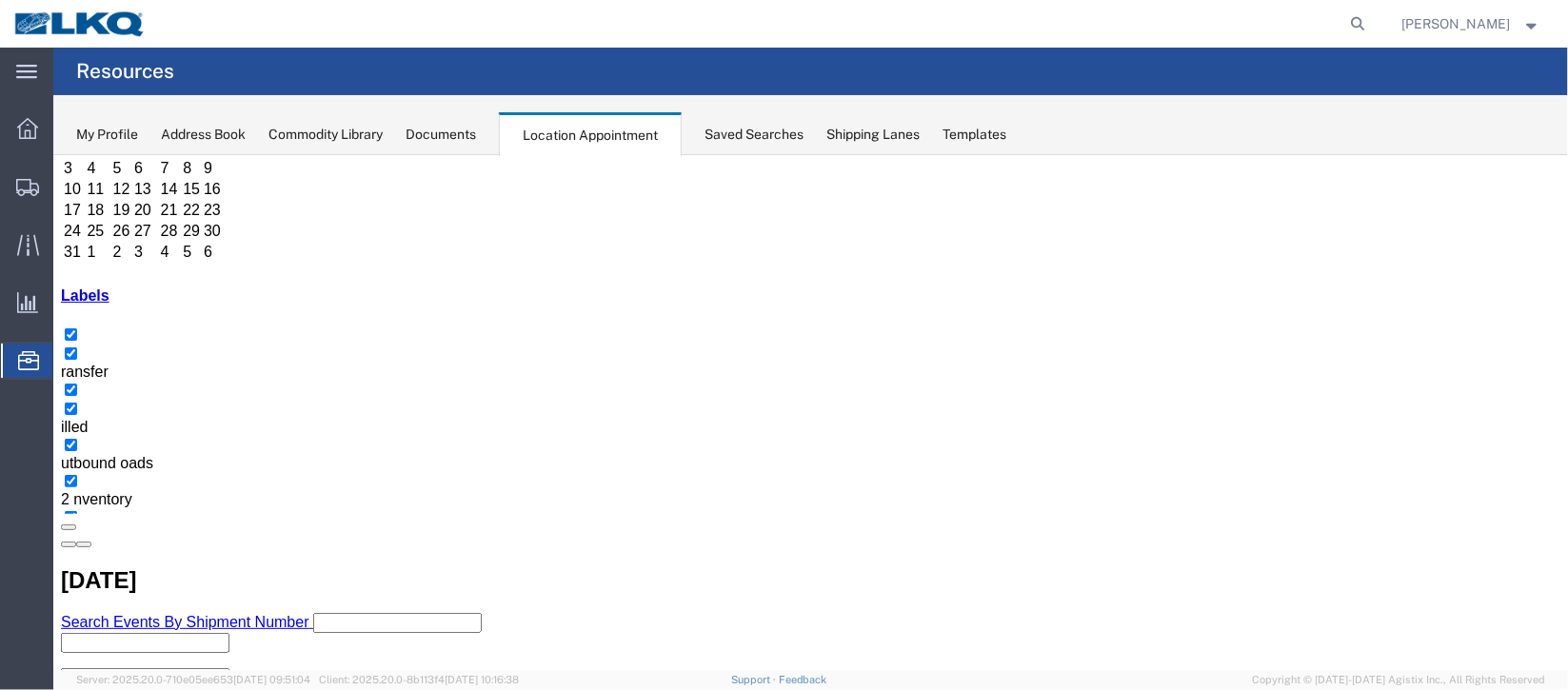
scroll to position [162, 0]
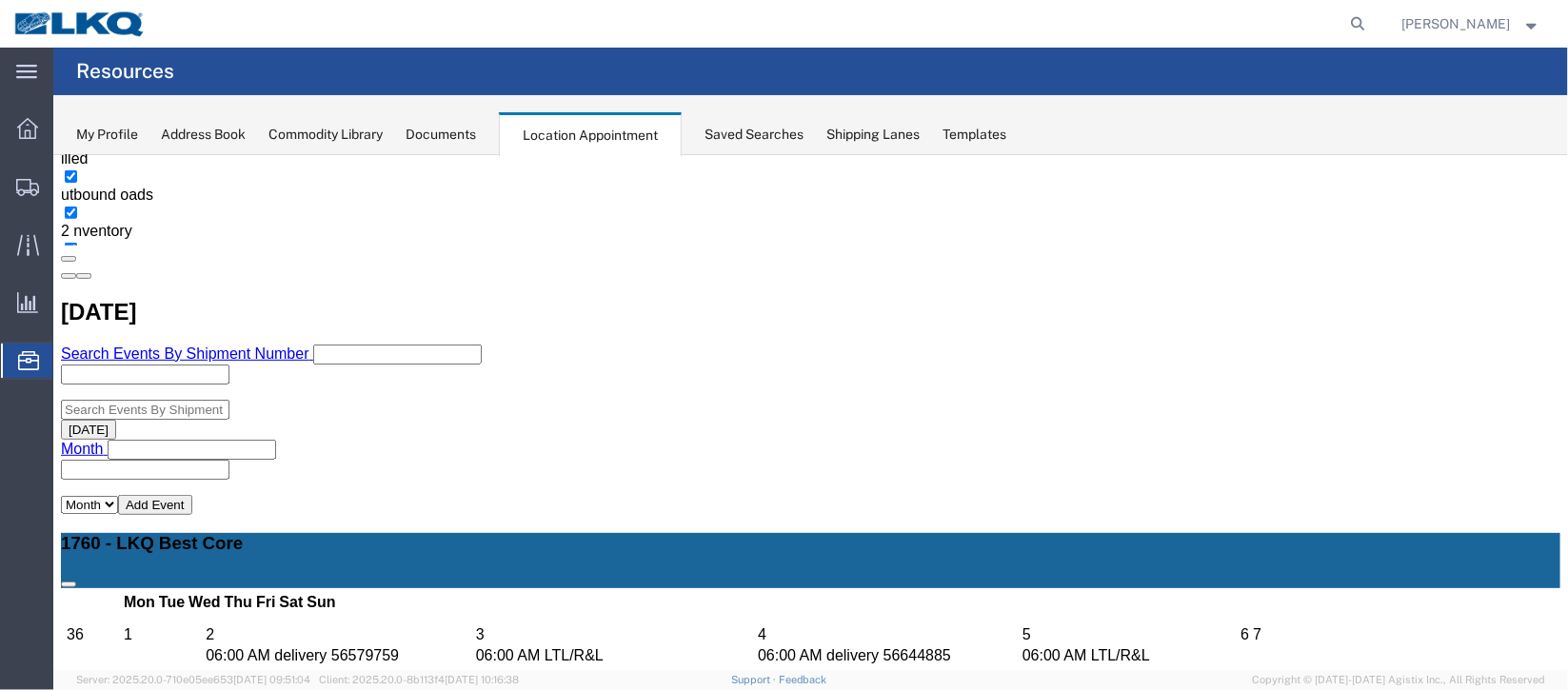
scroll to position [448, 0]
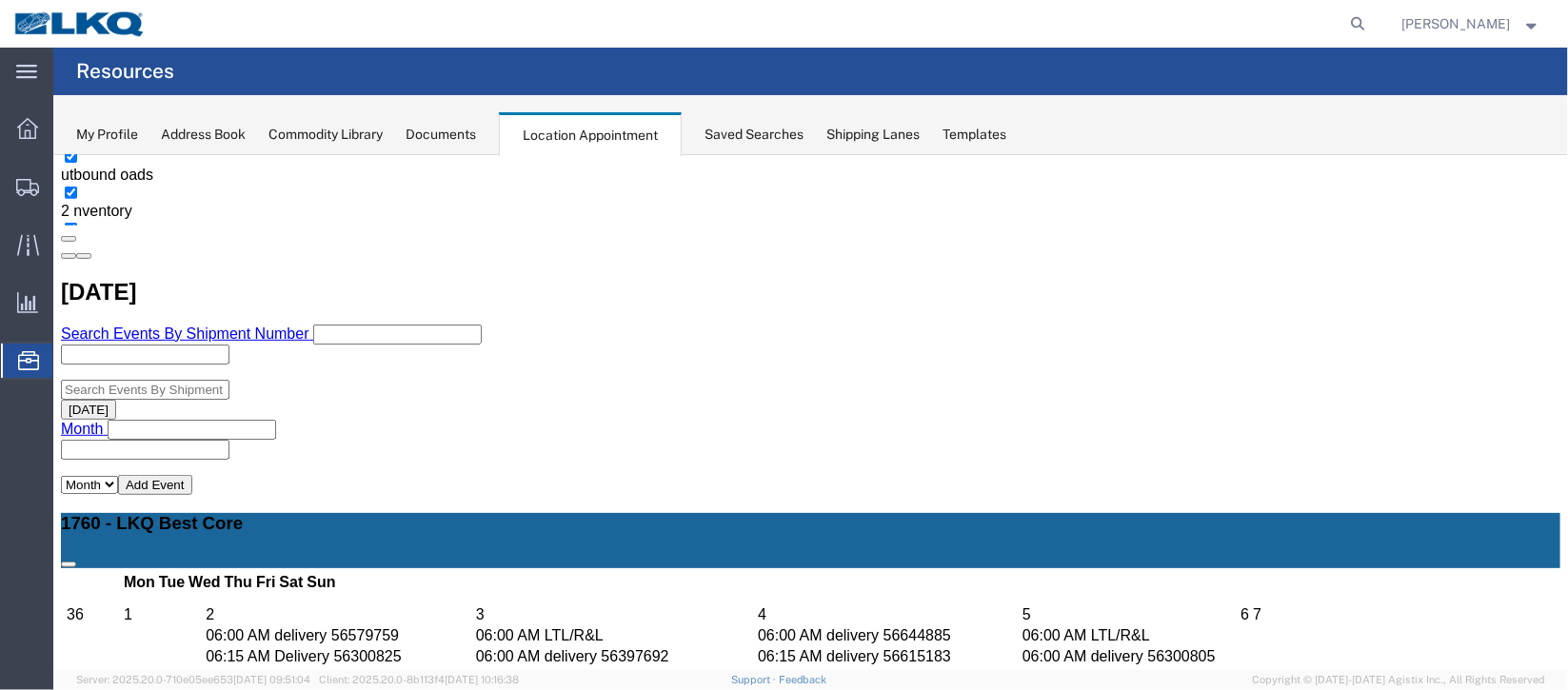
select select "1"
select select "24"
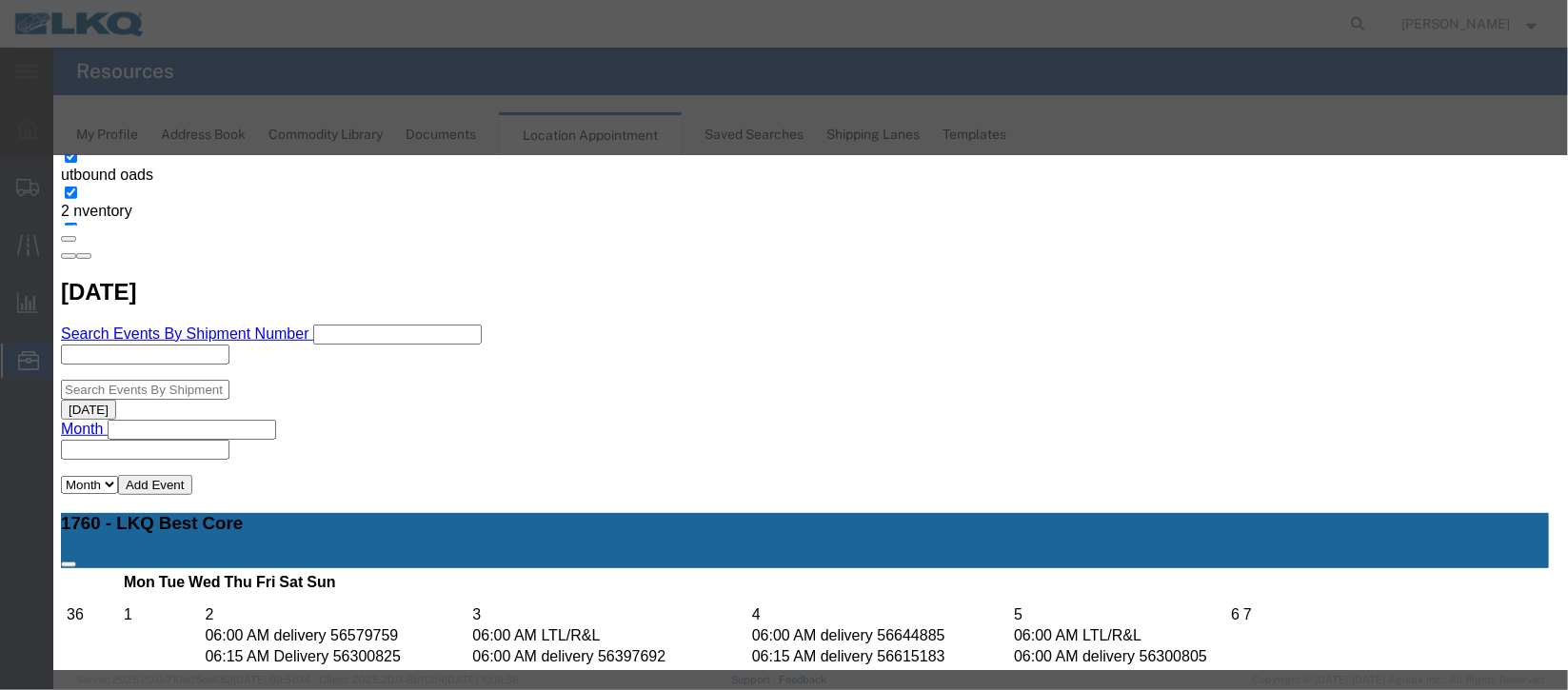
scroll to position [234, 0]
type input "de"
select select "40"
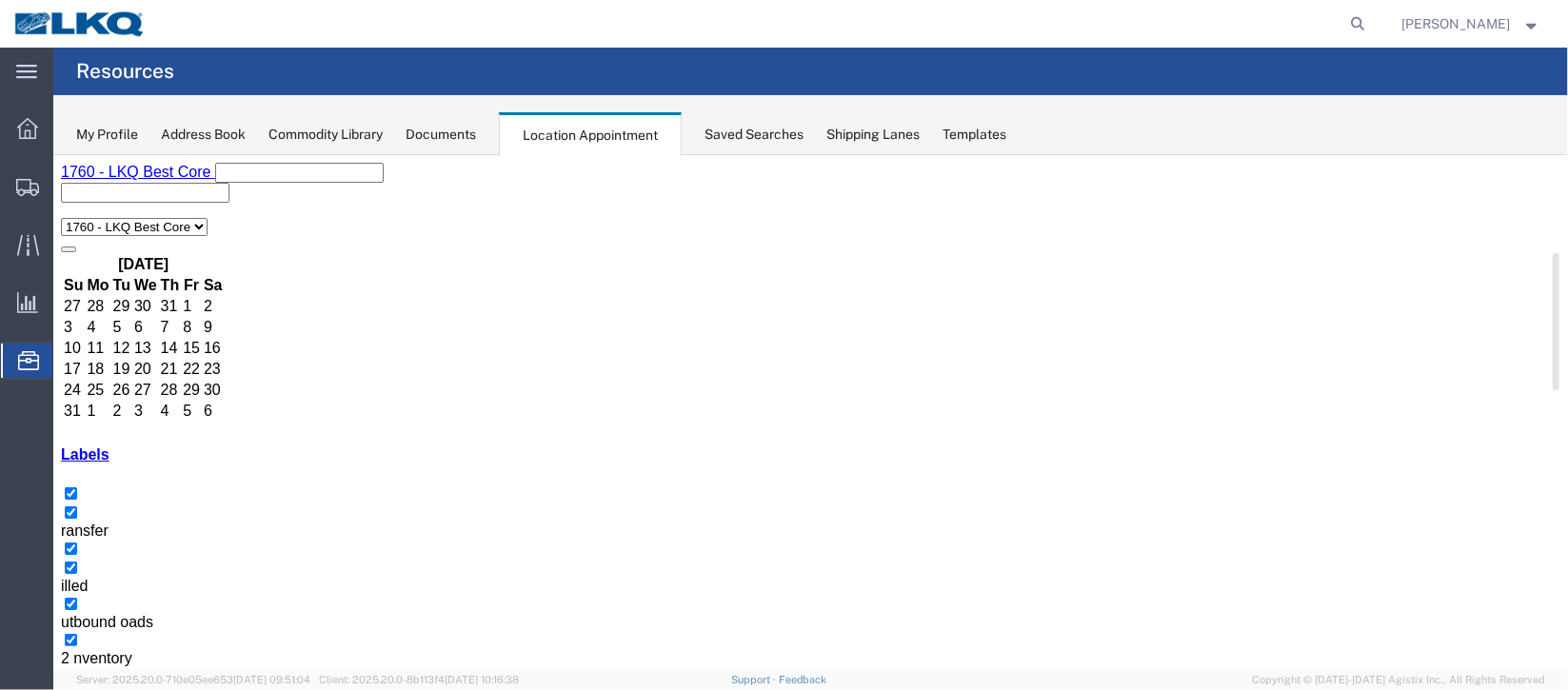
scroll to position [162, 0]
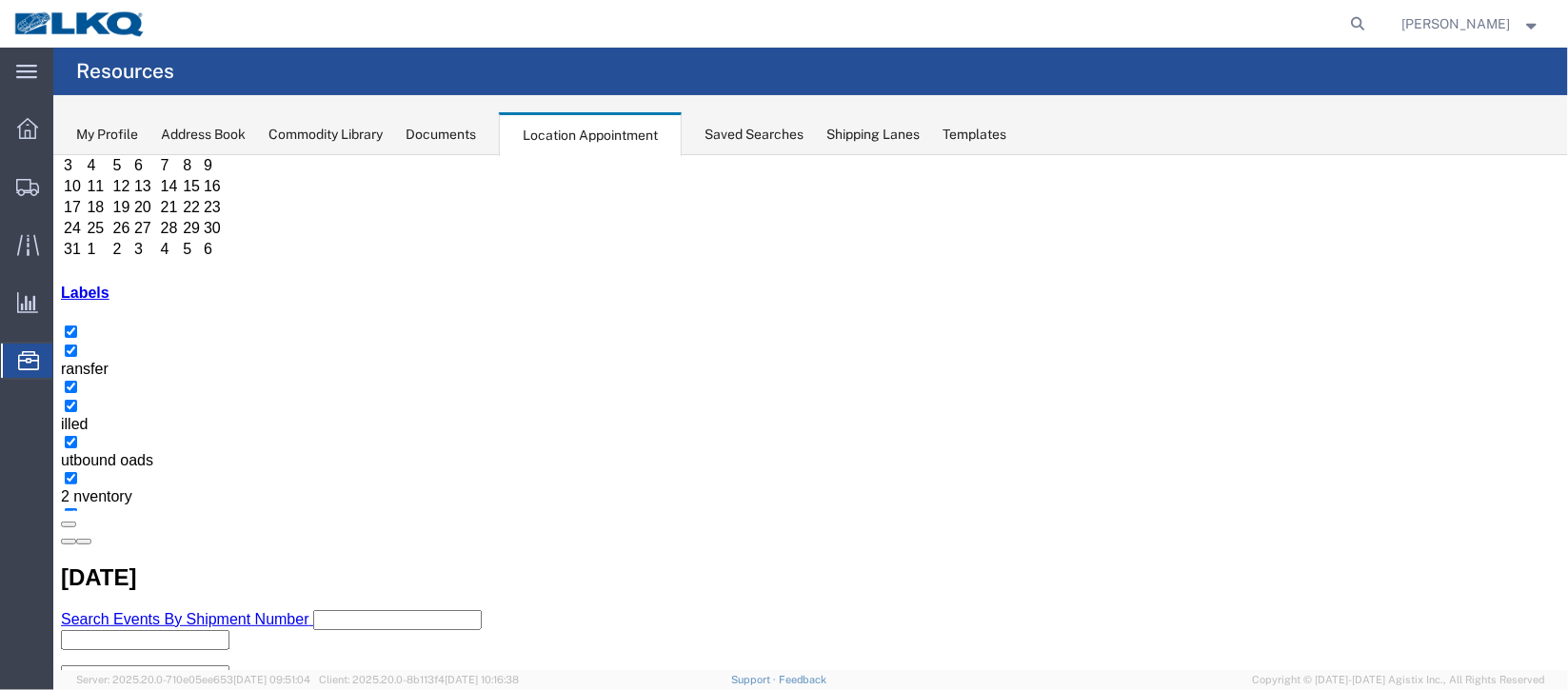
select select "1"
select select
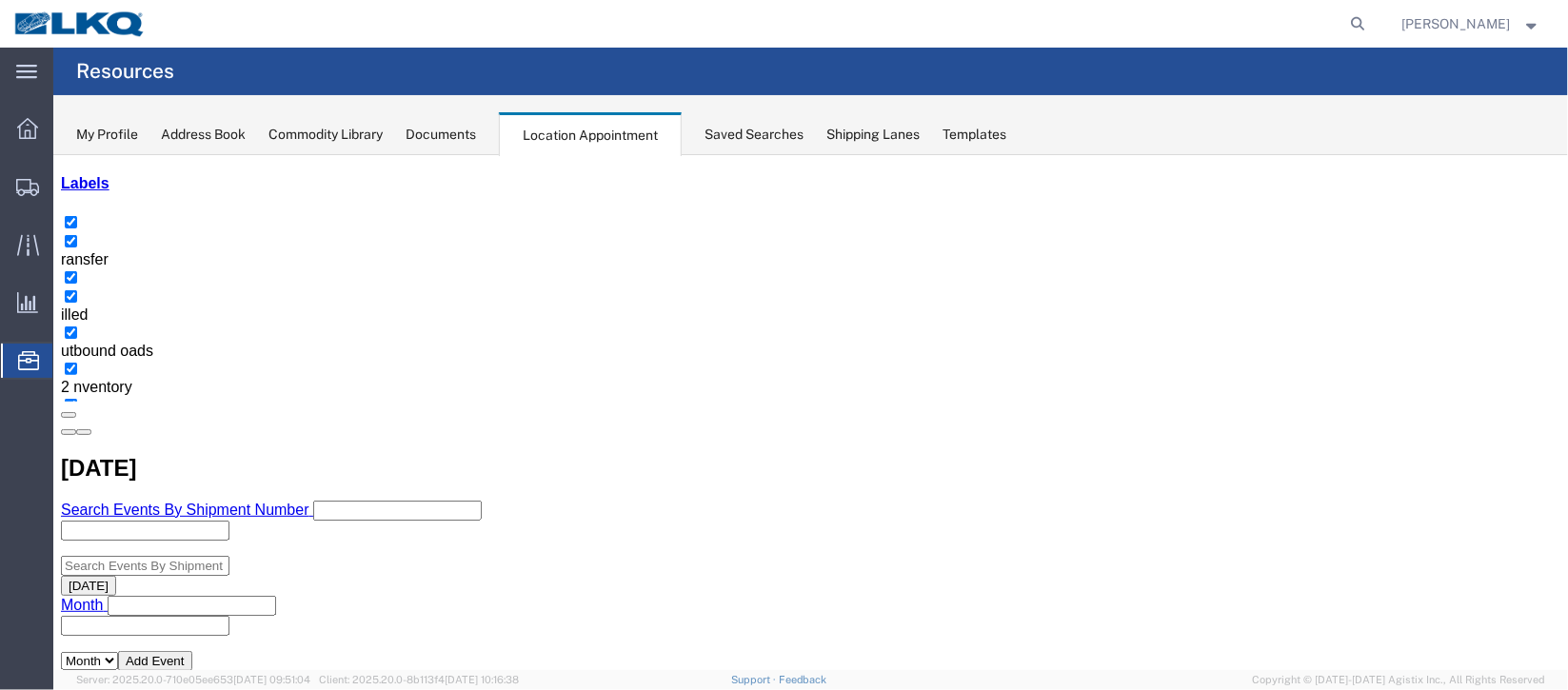
scroll to position [448, 0]
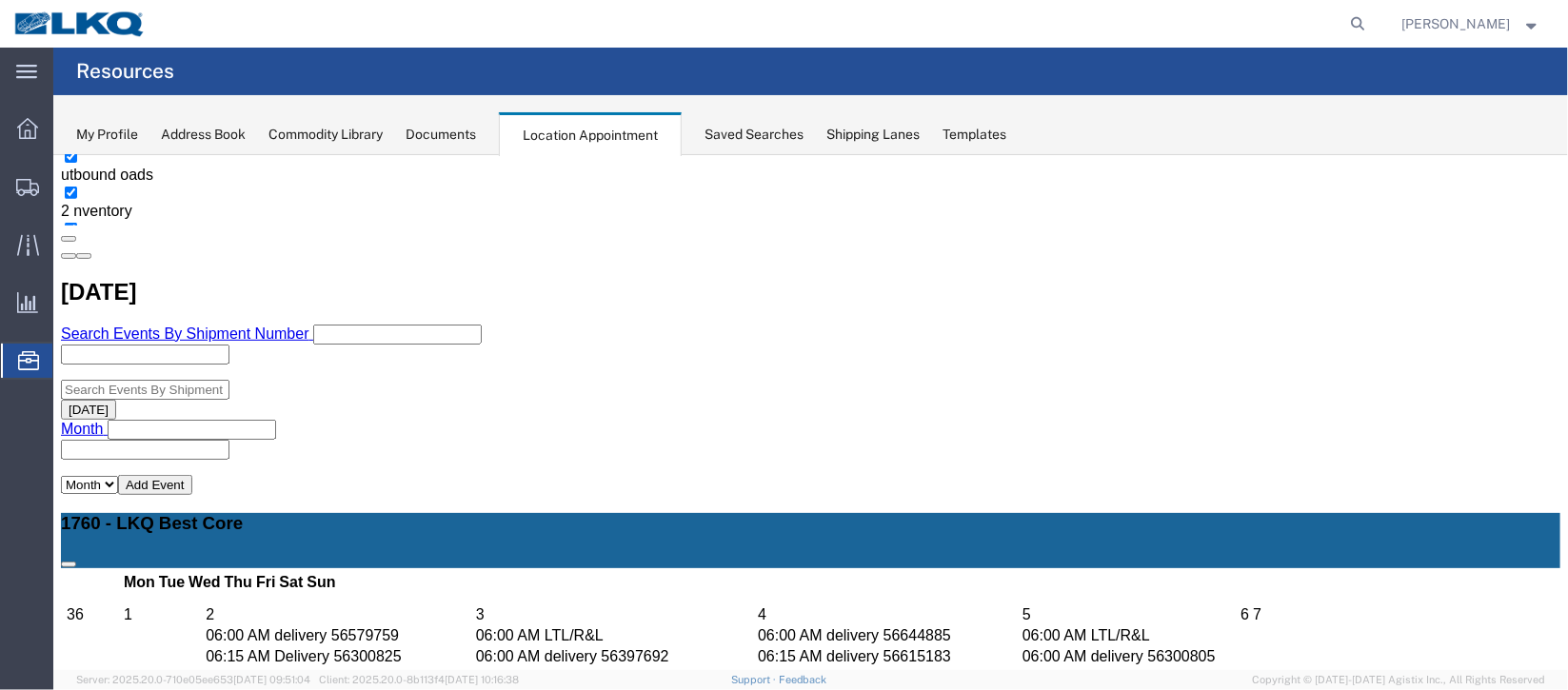
select select "1"
select select "40"
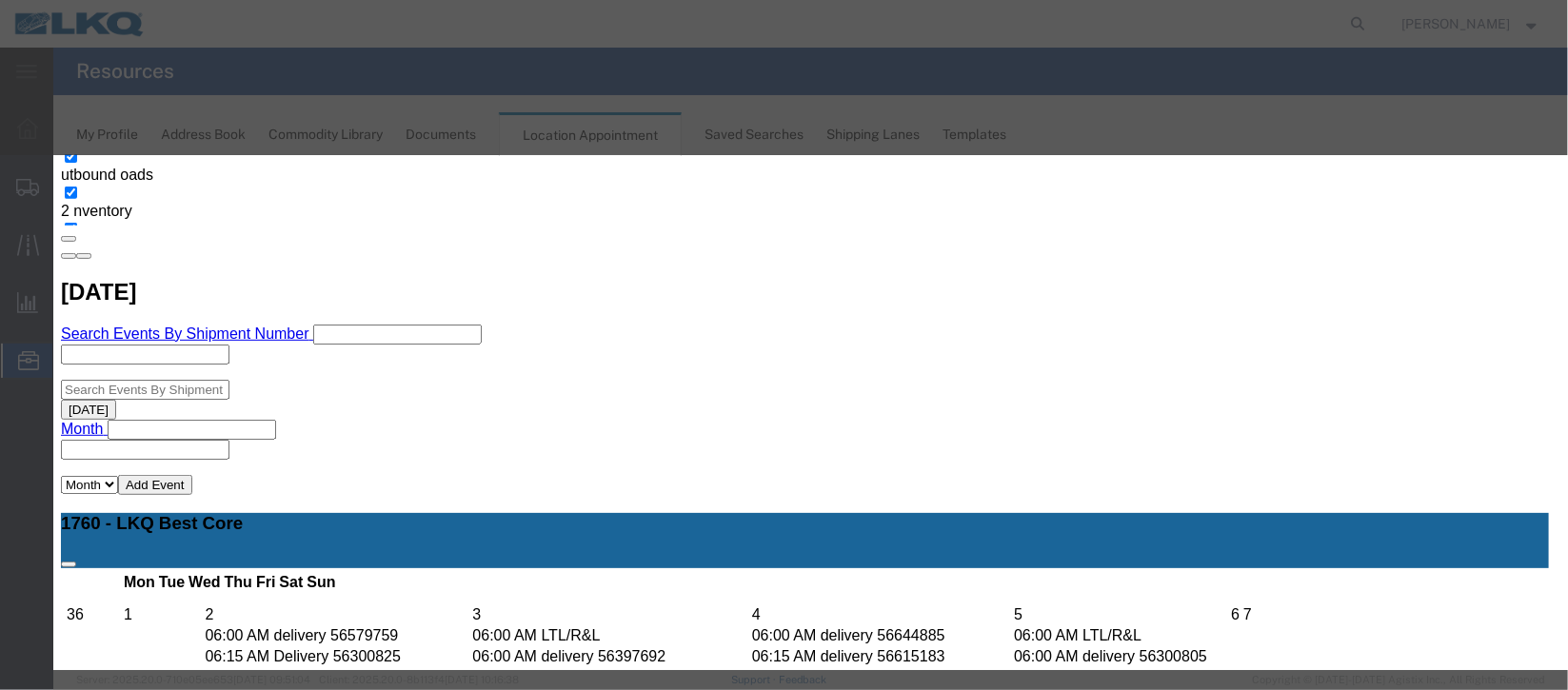
scroll to position [0, 0]
type input "m"
select select "24"
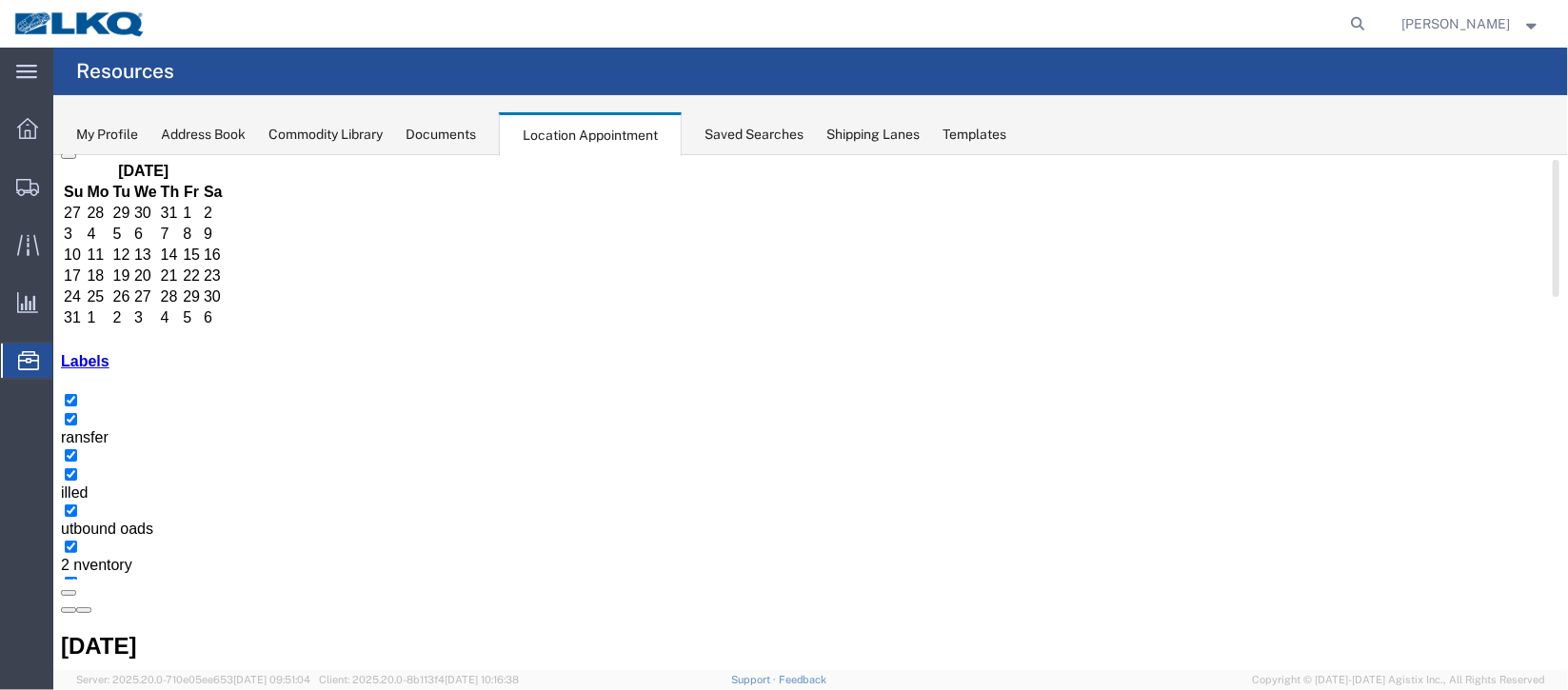
scroll to position [162, 0]
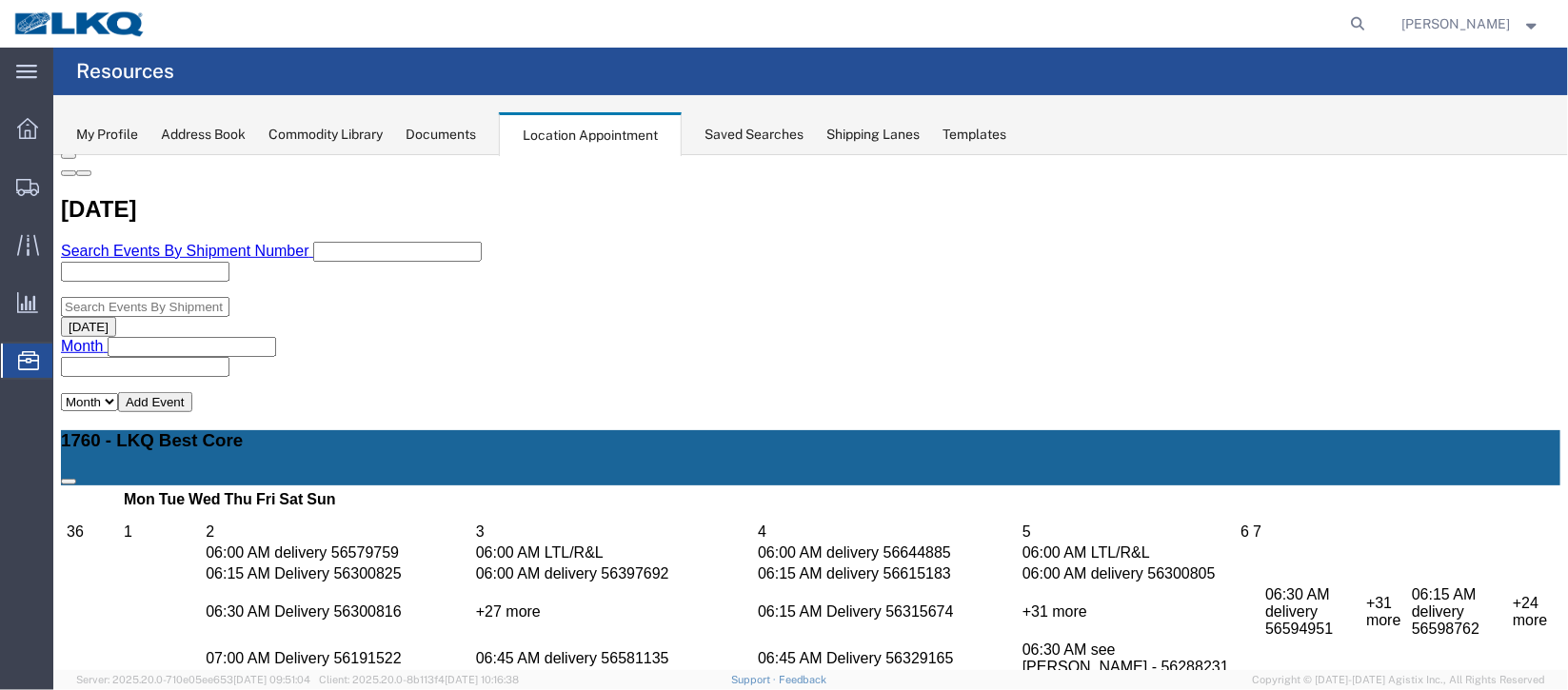
scroll to position [590, 0]
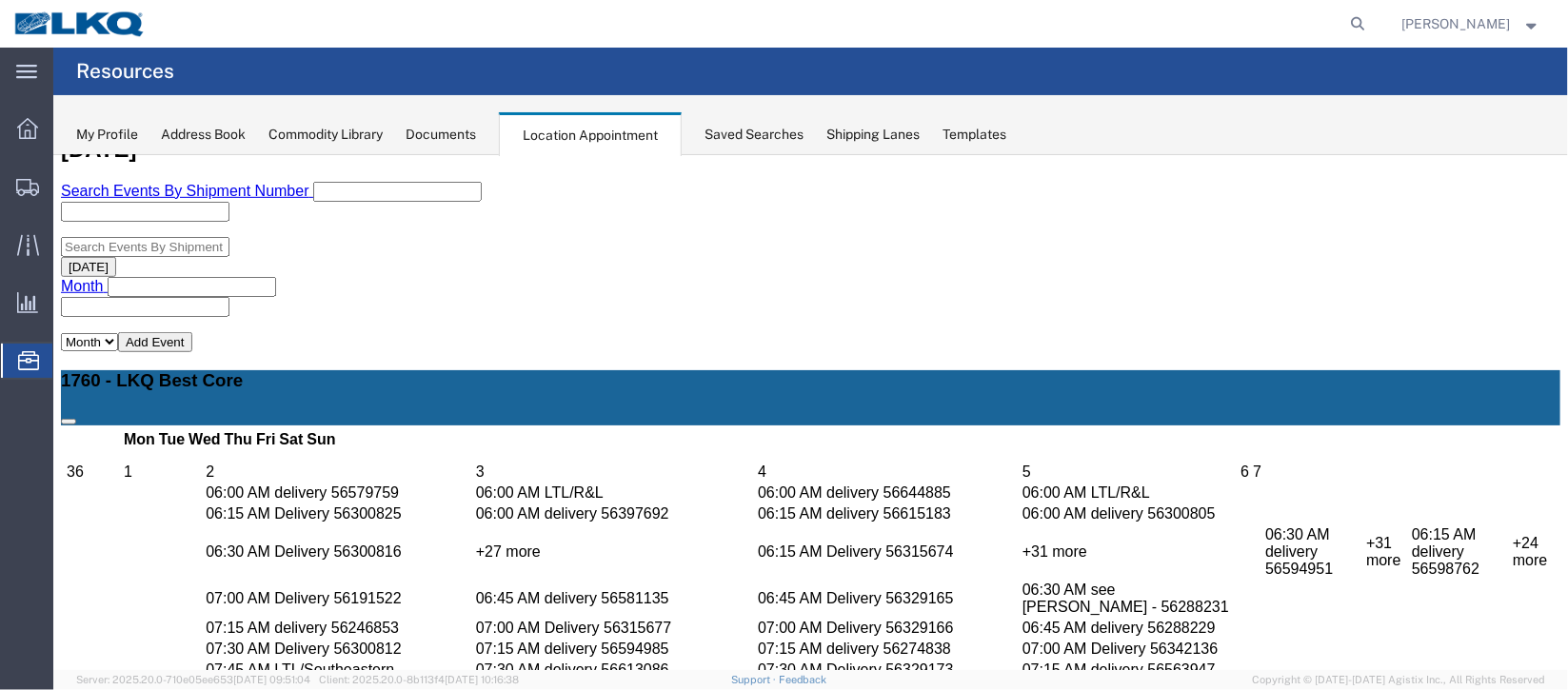
select select "1"
select select
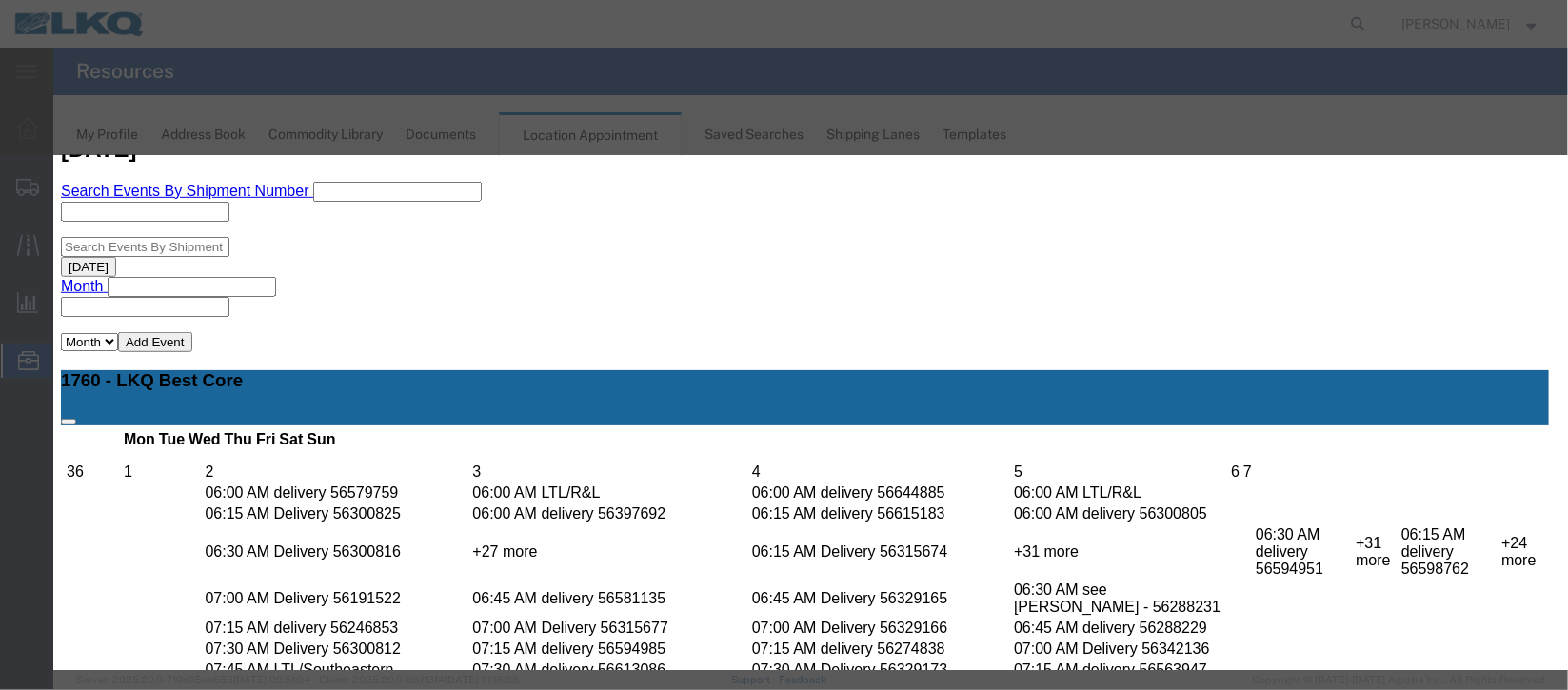
select select
type input "de"
select select "40"
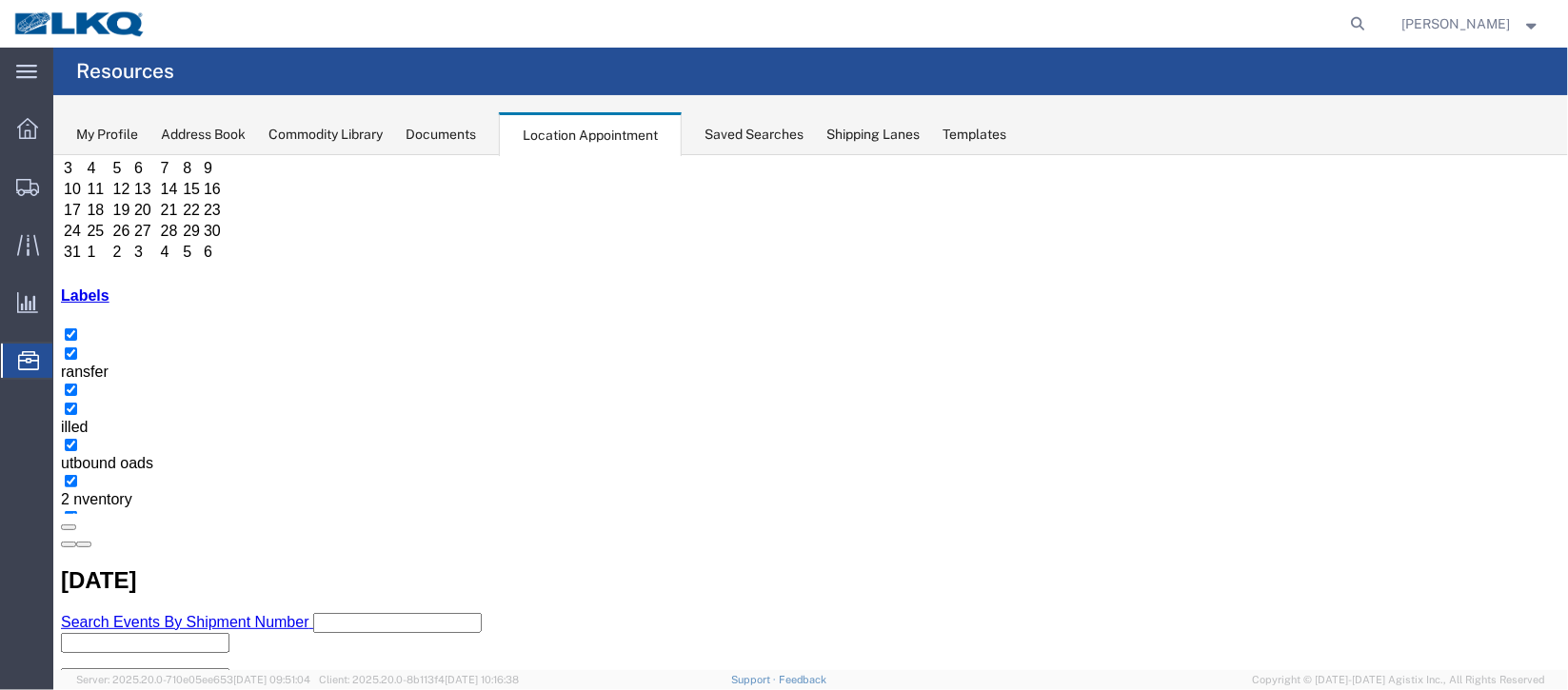
scroll to position [162, 0]
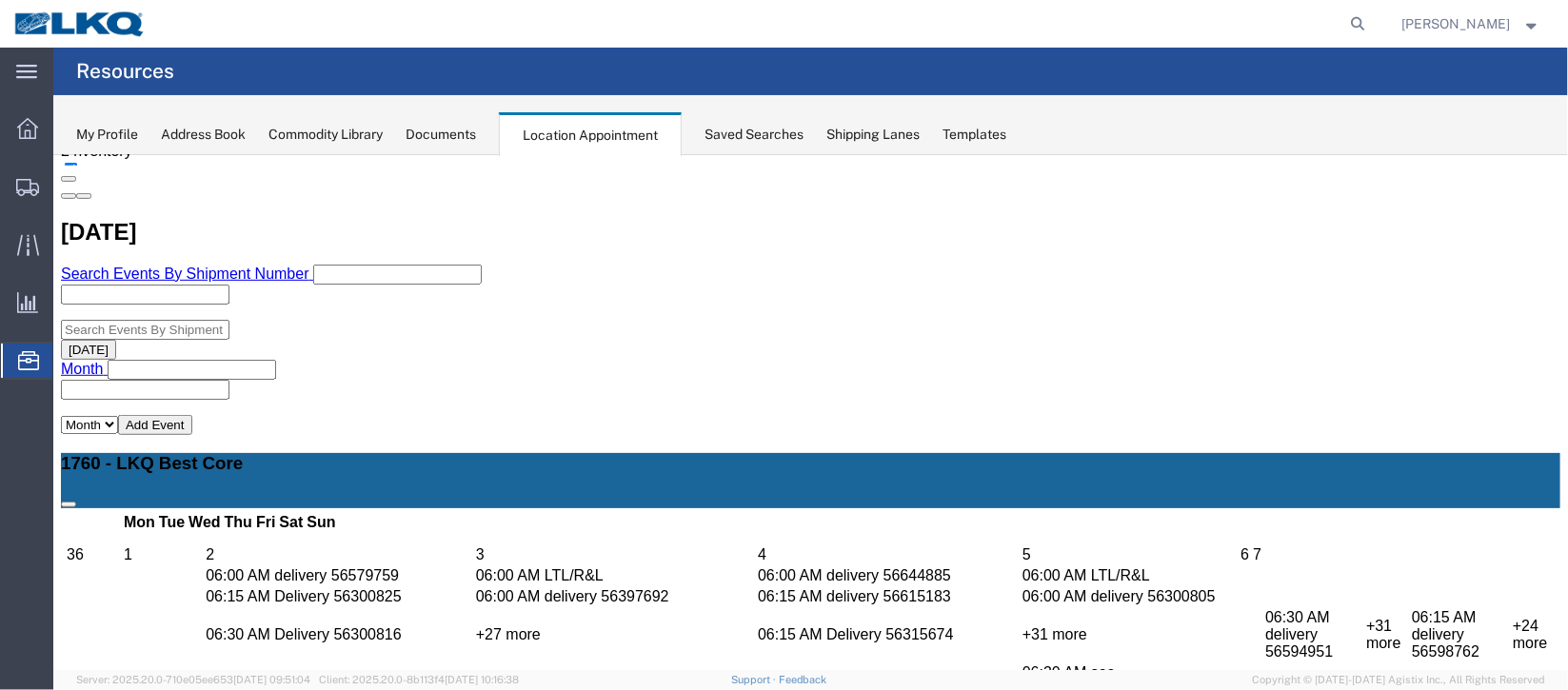
scroll to position [448, 0]
